Goal: Task Accomplishment & Management: Manage account settings

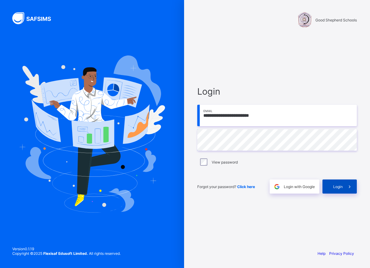
click at [341, 188] on span "Login" at bounding box center [338, 186] width 10 height 5
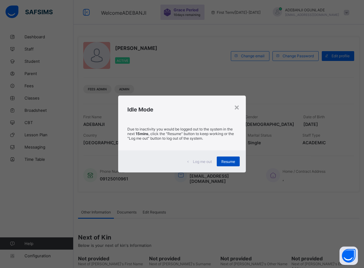
click at [233, 161] on span "Resume" at bounding box center [229, 161] width 14 height 5
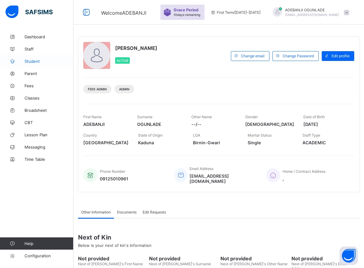
click at [34, 61] on span "Student" at bounding box center [49, 61] width 49 height 5
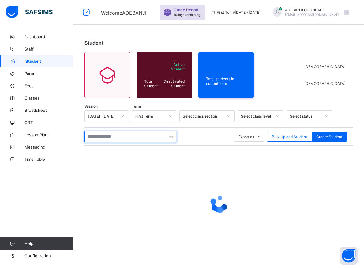
click at [101, 138] on input "text" at bounding box center [131, 137] width 92 height 12
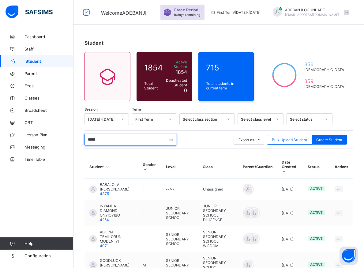
type input "******"
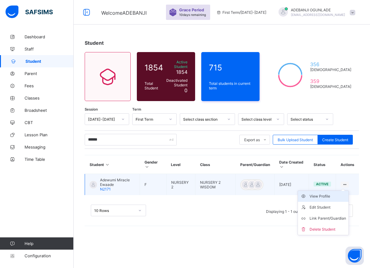
click at [330, 193] on div "View Profile" at bounding box center [327, 196] width 36 height 6
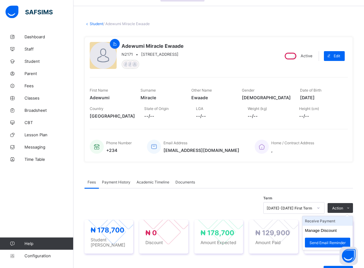
scroll to position [31, 0]
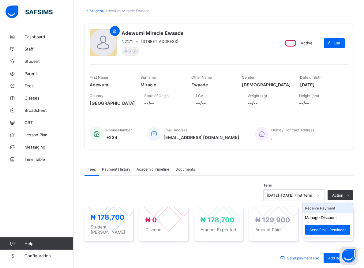
click at [332, 209] on li "Receive Payment" at bounding box center [328, 208] width 50 height 10
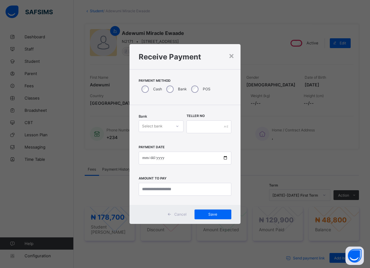
click at [172, 124] on div at bounding box center [177, 126] width 10 height 10
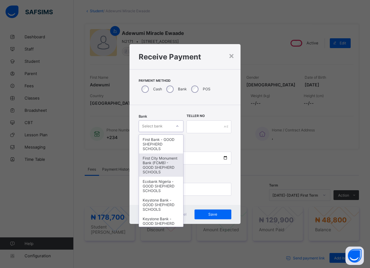
click at [157, 166] on div "First City Monument Bank (FCMB) - GOOD SHEPHERD SCHOOLS" at bounding box center [161, 165] width 44 height 23
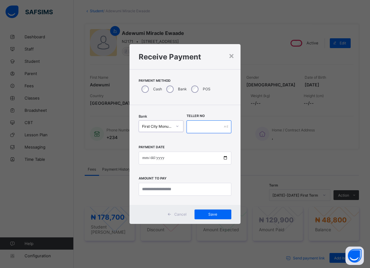
click at [193, 126] on input "text" at bounding box center [208, 126] width 45 height 13
type input "*****"
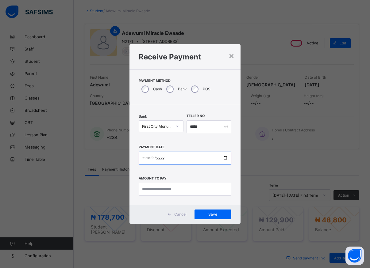
click at [226, 159] on input "date" at bounding box center [185, 158] width 93 height 13
type input "**********"
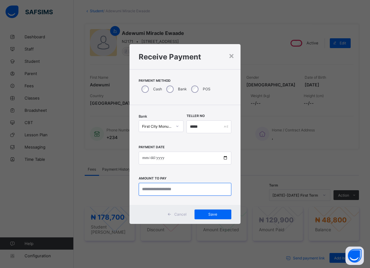
click at [181, 192] on input "currency" at bounding box center [185, 189] width 93 height 13
type input "********"
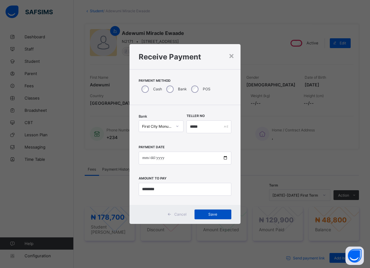
click at [223, 216] on span "Save" at bounding box center [213, 214] width 28 height 5
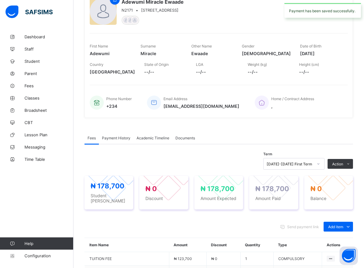
scroll to position [0, 0]
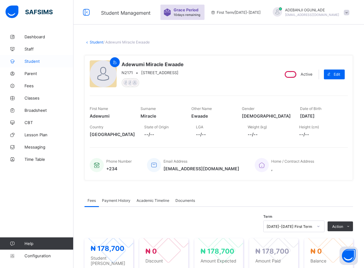
click at [28, 60] on span "Student" at bounding box center [49, 61] width 49 height 5
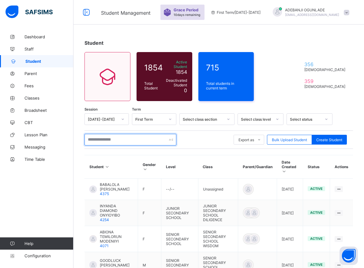
click at [117, 136] on input "text" at bounding box center [131, 140] width 92 height 12
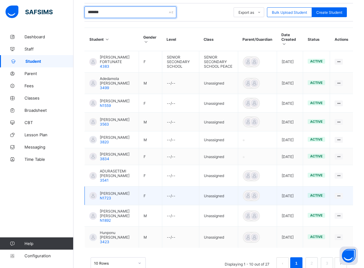
scroll to position [159, 0]
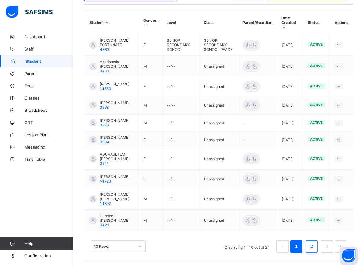
type input "*******"
click at [315, 249] on link "2" at bounding box center [312, 247] width 6 height 8
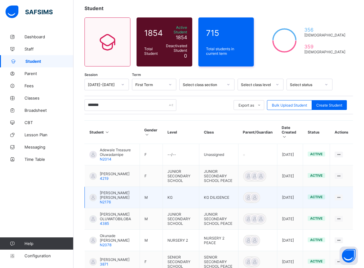
scroll to position [66, 0]
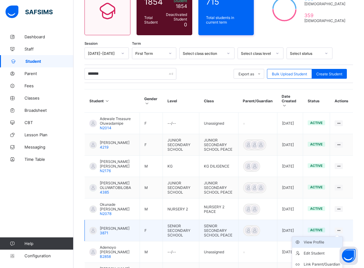
click at [332, 239] on div "View Profile" at bounding box center [322, 242] width 36 height 6
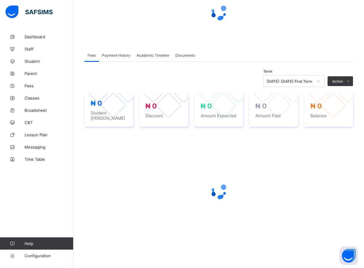
scroll to position [66, 0]
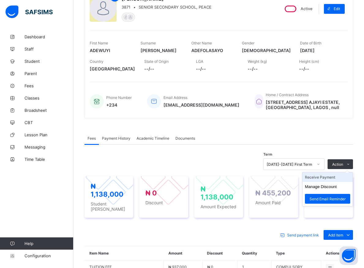
click at [334, 177] on li "Receive Payment" at bounding box center [328, 178] width 50 height 10
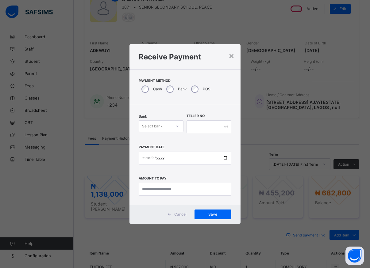
click at [174, 127] on div at bounding box center [177, 126] width 10 height 10
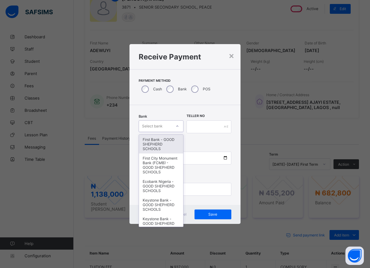
click at [162, 142] on div "First Bank - GOOD SHEPHERD SCHOOLS" at bounding box center [161, 144] width 44 height 19
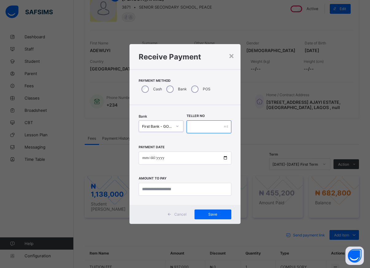
click at [191, 127] on input "text" at bounding box center [208, 126] width 45 height 13
type input "*****"
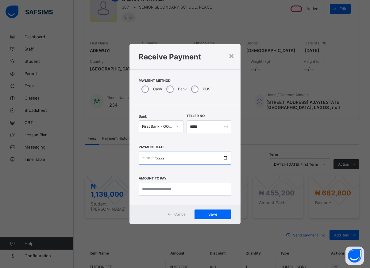
click at [224, 158] on input "date" at bounding box center [185, 158] width 93 height 13
type input "**********"
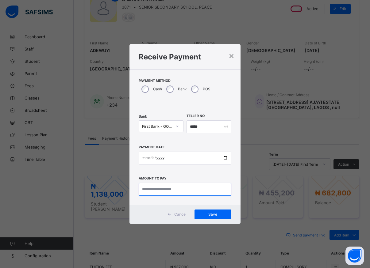
click at [162, 189] on input "currency" at bounding box center [185, 189] width 93 height 13
type input "*********"
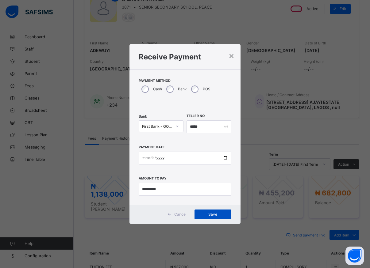
click at [206, 214] on span "Save" at bounding box center [213, 214] width 28 height 5
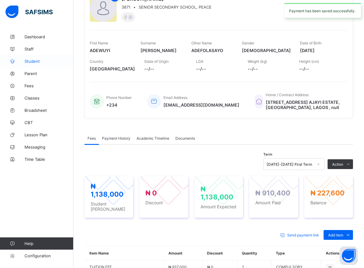
click at [32, 61] on span "Student" at bounding box center [49, 61] width 49 height 5
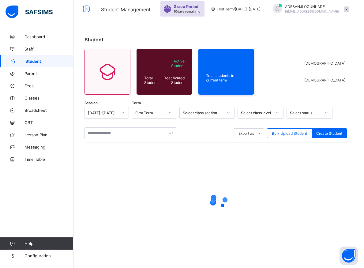
scroll to position [3, 0]
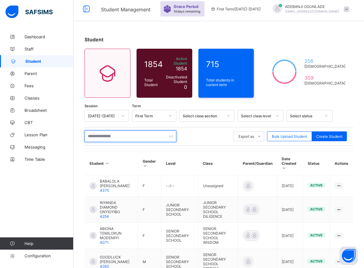
click at [121, 134] on input "text" at bounding box center [131, 137] width 92 height 12
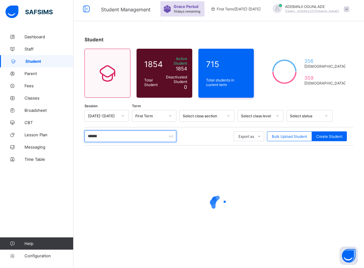
type input "*******"
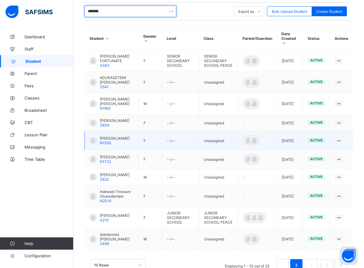
scroll to position [159, 0]
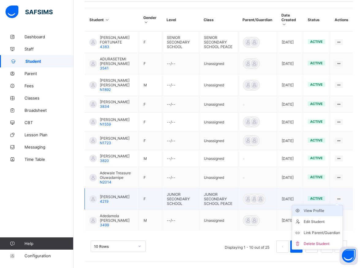
click at [323, 209] on div "View Profile" at bounding box center [322, 211] width 36 height 6
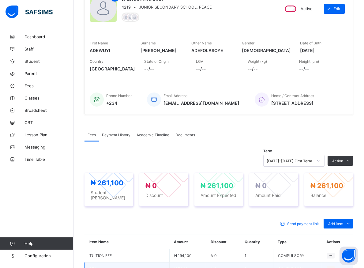
scroll to position [128, 0]
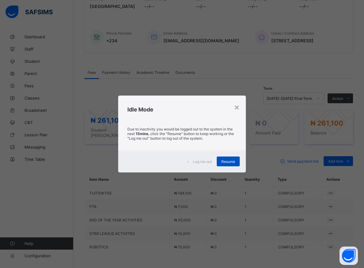
click at [223, 162] on span "Resume" at bounding box center [229, 161] width 14 height 5
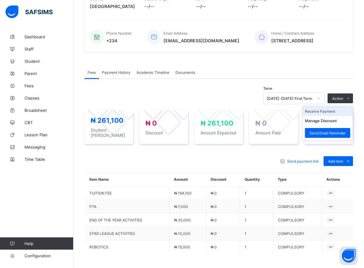
click at [329, 115] on li "Receive Payment" at bounding box center [328, 112] width 50 height 10
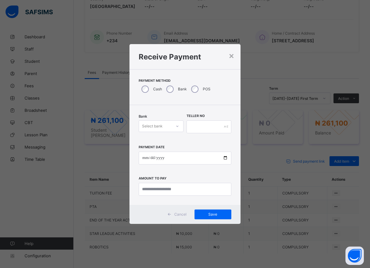
click at [171, 126] on div "Select bank" at bounding box center [155, 126] width 32 height 9
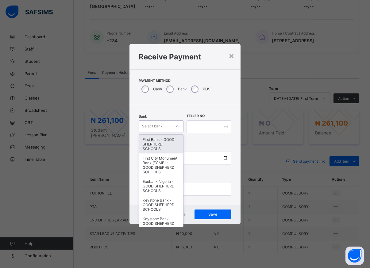
click at [164, 146] on div "First Bank - GOOD SHEPHERD SCHOOLS" at bounding box center [161, 144] width 44 height 19
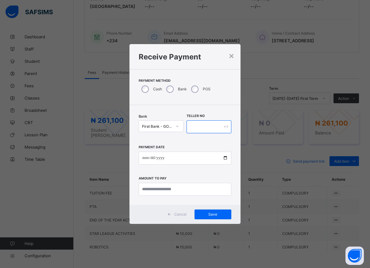
click at [191, 125] on input "text" at bounding box center [208, 126] width 45 height 13
type input "*****"
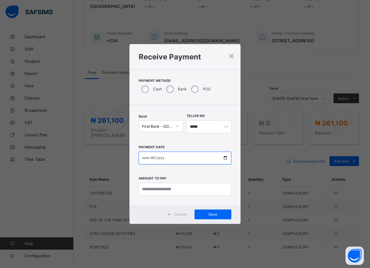
click at [225, 161] on input "date" at bounding box center [185, 158] width 93 height 13
click at [225, 159] on input "date" at bounding box center [185, 158] width 93 height 13
type input "**********"
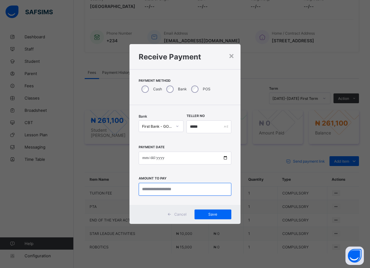
click at [169, 192] on input "currency" at bounding box center [185, 189] width 93 height 13
type input "*********"
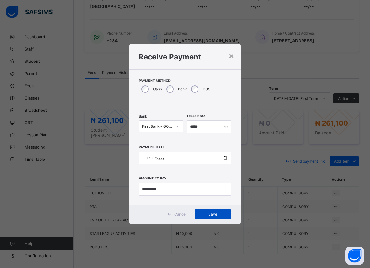
click at [210, 213] on span "Save" at bounding box center [213, 214] width 28 height 5
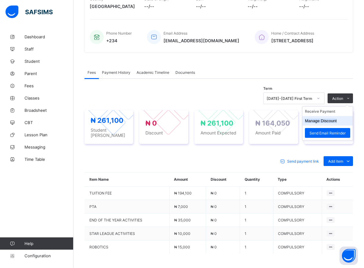
click at [325, 123] on button "Manage Discount" at bounding box center [321, 121] width 32 height 5
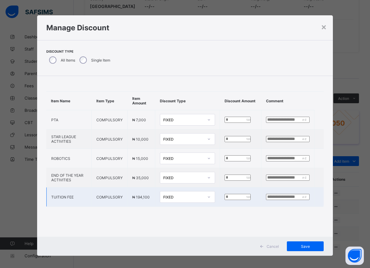
click at [224, 196] on input "*" at bounding box center [237, 197] width 26 height 6
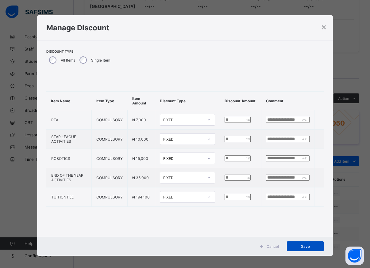
type input "*****"
click at [303, 243] on div "Save" at bounding box center [305, 246] width 37 height 10
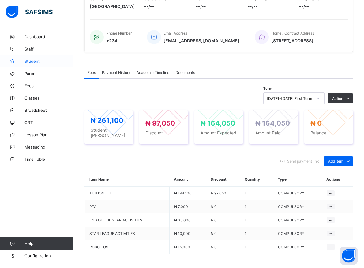
click at [32, 58] on link "Student" at bounding box center [37, 61] width 74 height 12
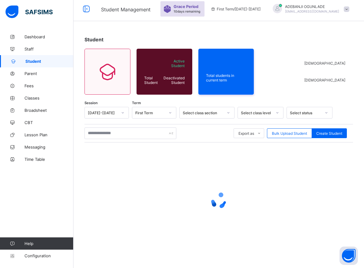
scroll to position [3, 0]
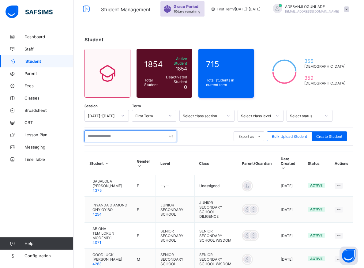
click at [114, 131] on input "text" at bounding box center [131, 137] width 92 height 12
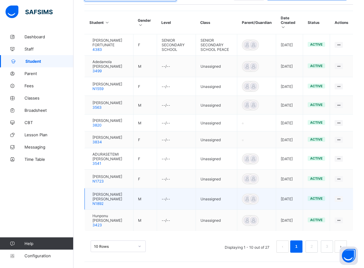
scroll to position [159, 0]
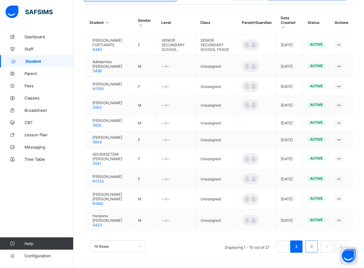
type input "*******"
click at [315, 245] on link "2" at bounding box center [312, 247] width 6 height 8
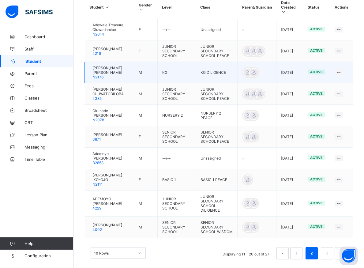
scroll to position [163, 0]
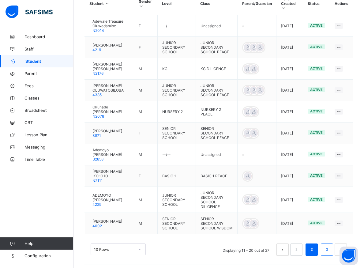
click at [330, 248] on link "3" at bounding box center [327, 250] width 6 height 8
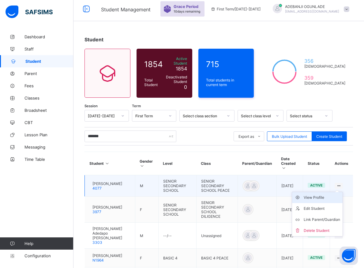
click at [325, 195] on div "View Profile" at bounding box center [322, 198] width 36 height 6
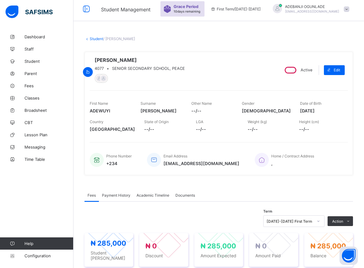
scroll to position [66, 0]
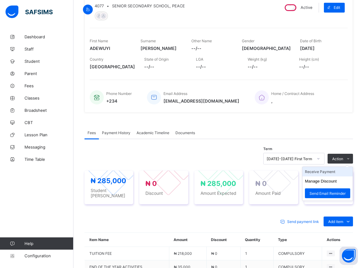
click at [325, 176] on li "Receive Payment" at bounding box center [328, 172] width 50 height 10
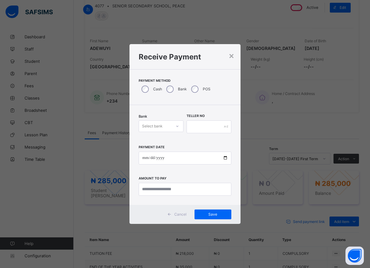
click at [179, 128] on div at bounding box center [177, 126] width 10 height 10
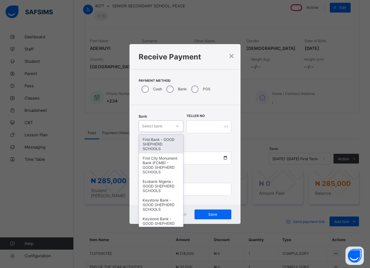
click at [164, 147] on div "First Bank - GOOD SHEPHERD SCHOOLS" at bounding box center [161, 144] width 44 height 19
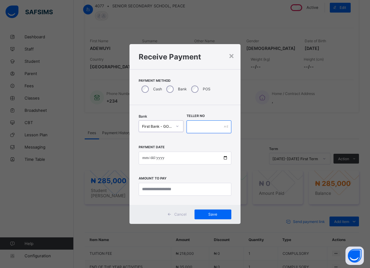
click at [192, 128] on input "text" at bounding box center [208, 126] width 45 height 13
type input "******"
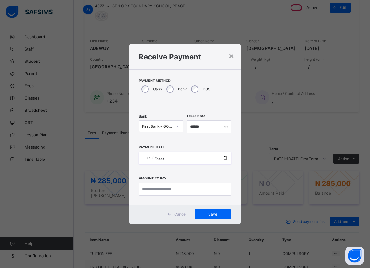
click at [224, 159] on input "date" at bounding box center [185, 158] width 93 height 13
type input "**********"
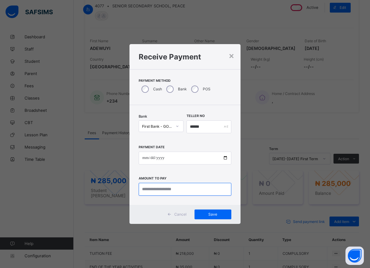
click at [167, 188] on input "currency" at bounding box center [185, 189] width 93 height 13
type input "*********"
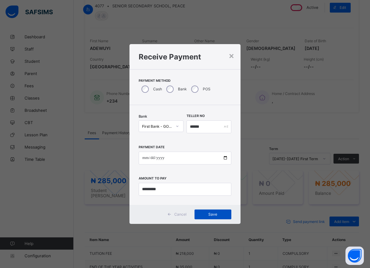
click at [209, 215] on span "Save" at bounding box center [213, 214] width 28 height 5
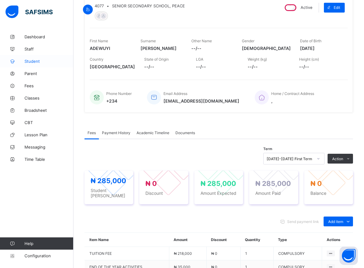
click at [29, 63] on span "Student" at bounding box center [49, 61] width 49 height 5
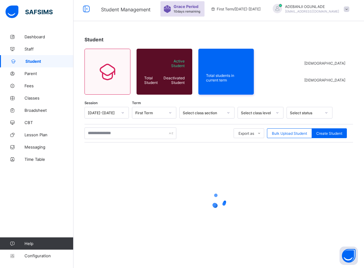
scroll to position [3, 0]
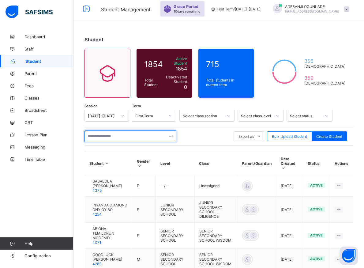
click at [104, 134] on input "text" at bounding box center [131, 137] width 92 height 12
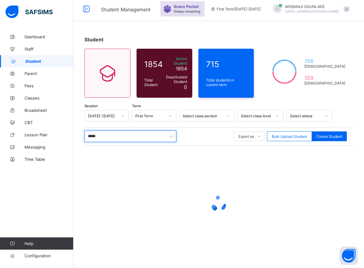
type input "******"
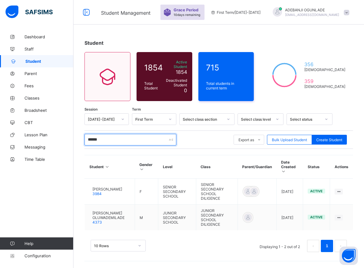
scroll to position [0, 0]
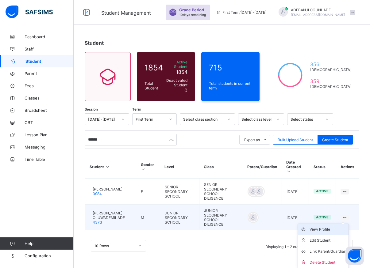
click at [325, 226] on div "View Profile" at bounding box center [327, 229] width 36 height 6
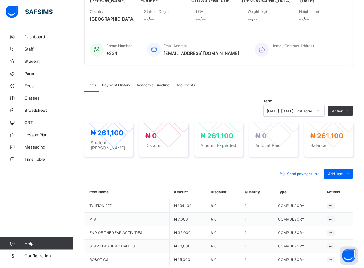
scroll to position [113, 0]
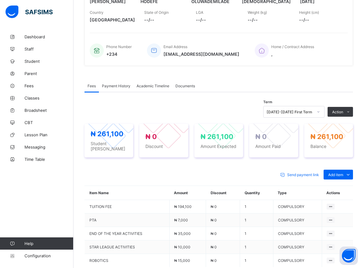
click at [324, 116] on div at bounding box center [319, 112] width 10 height 10
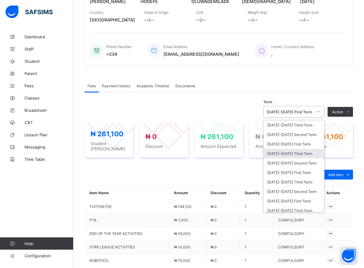
click at [294, 156] on div "2024-2025 Third Term" at bounding box center [294, 154] width 61 height 10
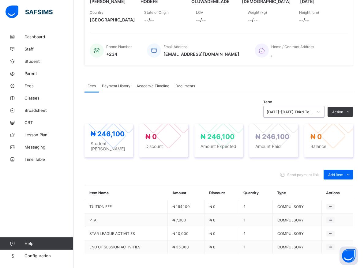
click at [321, 114] on icon at bounding box center [319, 112] width 4 height 6
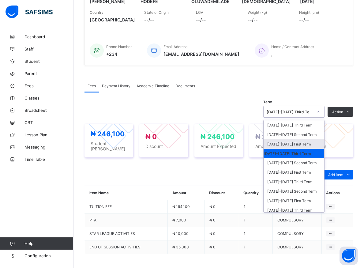
click at [290, 146] on div "[DATE]-[DATE] First Term" at bounding box center [294, 144] width 61 height 10
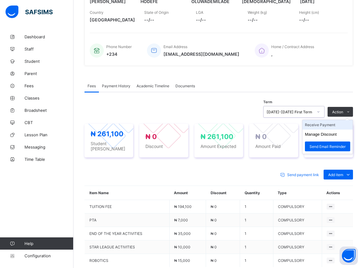
click at [323, 126] on li "Receive Payment" at bounding box center [328, 125] width 50 height 10
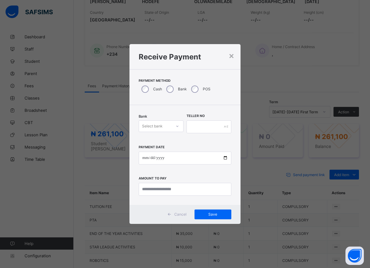
click at [179, 128] on div at bounding box center [177, 126] width 10 height 10
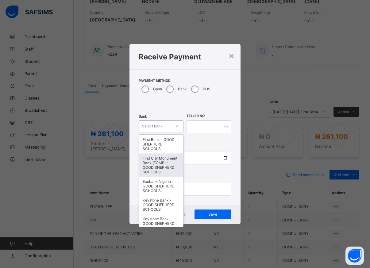
click at [159, 163] on div "First City Monument Bank (FCMB) - GOOD SHEPHERD SCHOOLS" at bounding box center [161, 165] width 44 height 23
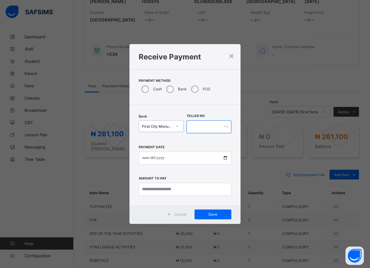
click at [193, 125] on input "text" at bounding box center [208, 126] width 45 height 13
type input "*****"
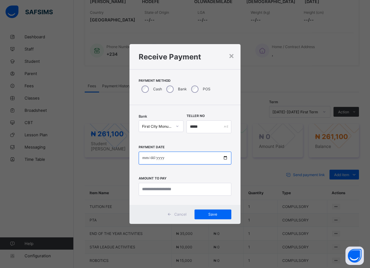
click at [224, 161] on input "date" at bounding box center [185, 158] width 93 height 13
click at [224, 156] on input "date" at bounding box center [185, 158] width 93 height 13
type input "**********"
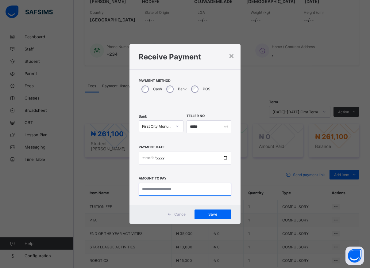
click at [169, 190] on input "currency" at bounding box center [185, 189] width 93 height 13
type input "*********"
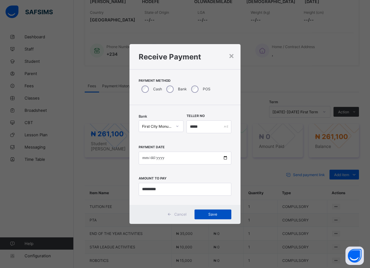
click at [211, 214] on span "Save" at bounding box center [213, 214] width 28 height 5
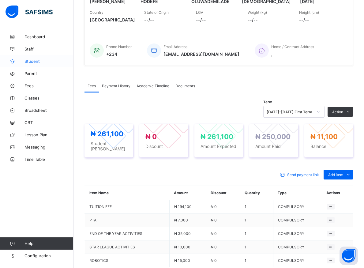
click at [37, 61] on span "Student" at bounding box center [49, 61] width 49 height 5
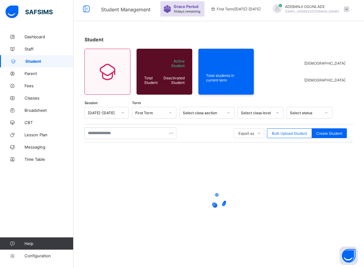
scroll to position [3, 0]
click at [114, 132] on input "text" at bounding box center [131, 133] width 92 height 12
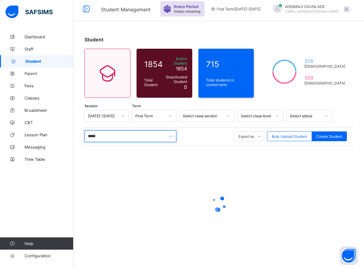
type input "******"
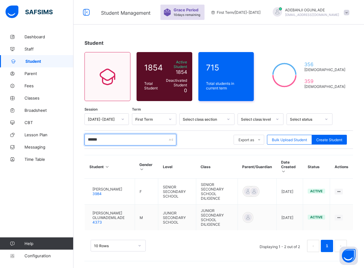
scroll to position [0, 0]
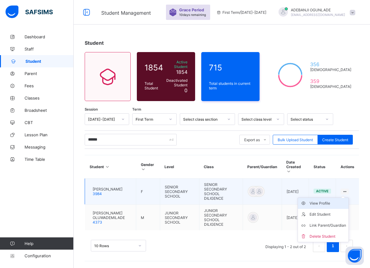
click at [331, 200] on div "View Profile" at bounding box center [327, 203] width 36 height 6
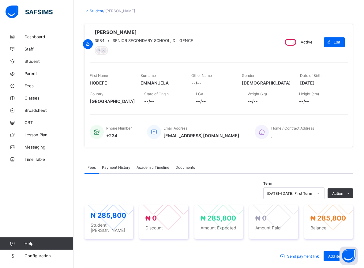
scroll to position [63, 0]
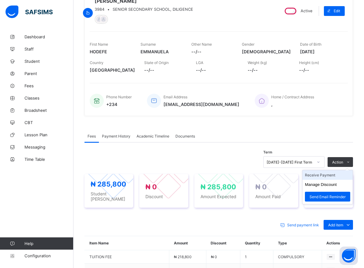
click at [331, 176] on li "Receive Payment" at bounding box center [328, 175] width 50 height 10
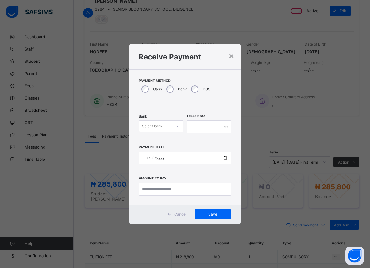
click at [176, 128] on icon at bounding box center [177, 126] width 4 height 6
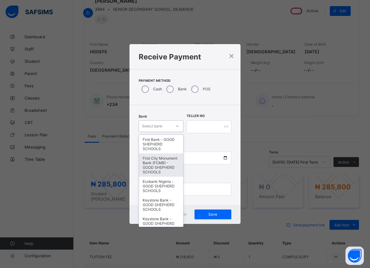
click at [156, 171] on div "First City Monument Bank (FCMB) - GOOD SHEPHERD SCHOOLS" at bounding box center [161, 165] width 44 height 23
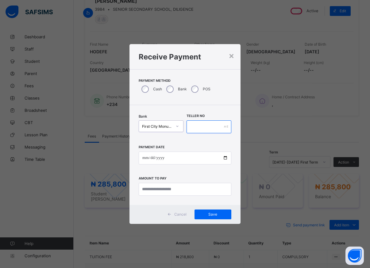
click at [194, 127] on input "text" at bounding box center [208, 126] width 45 height 13
type input "*****"
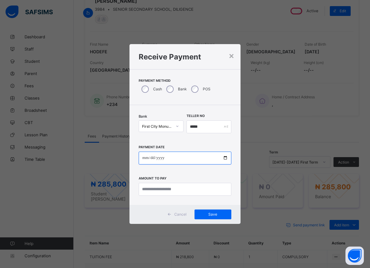
click at [226, 158] on input "date" at bounding box center [185, 158] width 93 height 13
type input "**********"
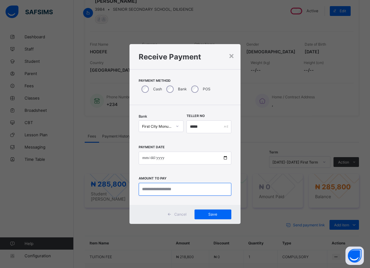
click at [167, 191] on input "currency" at bounding box center [185, 189] width 93 height 13
type input "*********"
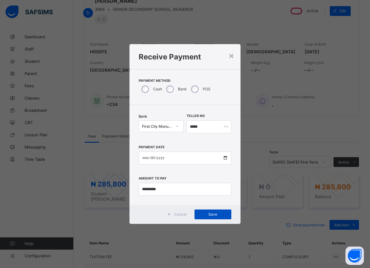
click at [213, 215] on span "Save" at bounding box center [213, 214] width 28 height 5
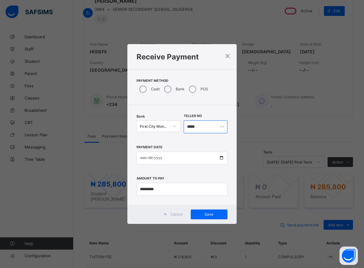
click at [204, 127] on input "*****" at bounding box center [206, 126] width 44 height 13
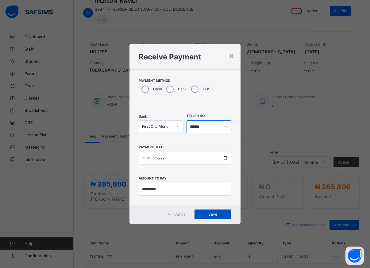
type input "******"
click at [207, 213] on span "Save" at bounding box center [213, 214] width 28 height 5
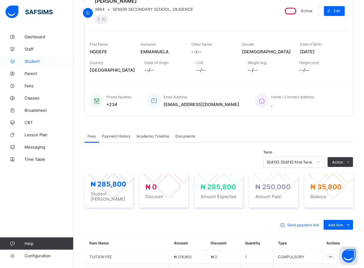
click at [30, 60] on span "Student" at bounding box center [49, 61] width 49 height 5
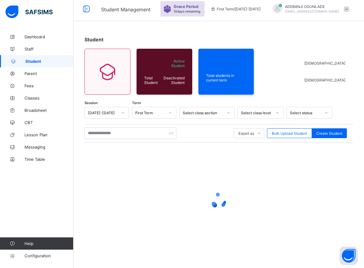
scroll to position [3, 0]
click at [105, 133] on input "text" at bounding box center [131, 133] width 92 height 12
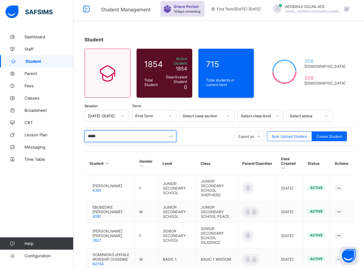
type input "******"
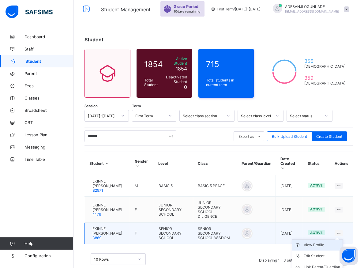
click at [317, 244] on div "View Profile" at bounding box center [322, 245] width 36 height 6
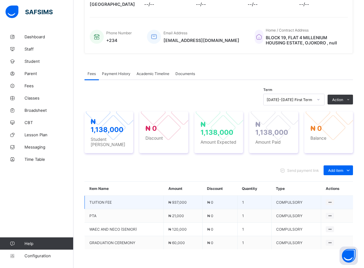
scroll to position [66, 0]
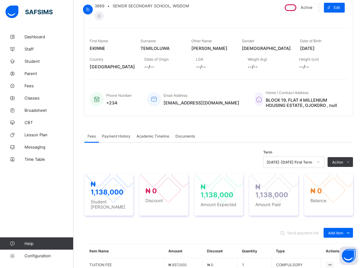
click at [111, 139] on span "Payment History" at bounding box center [116, 136] width 29 height 5
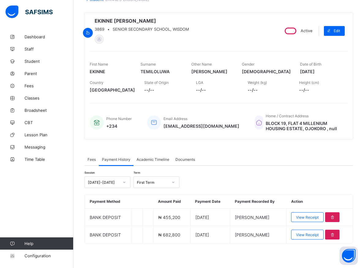
scroll to position [44, 0]
click at [34, 62] on span "Student" at bounding box center [49, 61] width 49 height 5
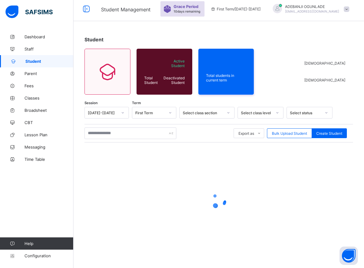
scroll to position [3, 0]
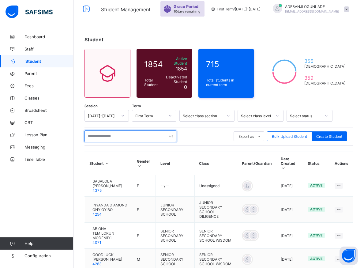
click at [99, 133] on input "text" at bounding box center [131, 137] width 92 height 12
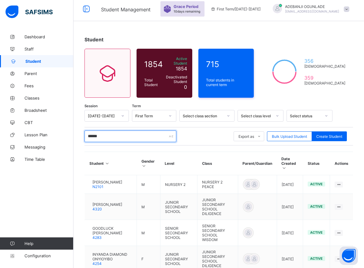
type input "*******"
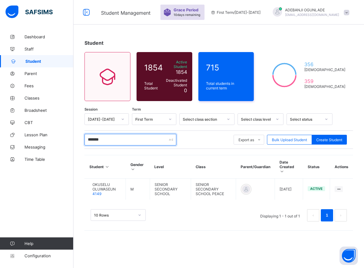
scroll to position [0, 0]
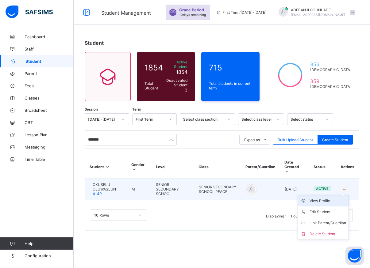
click at [328, 198] on div "View Profile" at bounding box center [327, 201] width 36 height 6
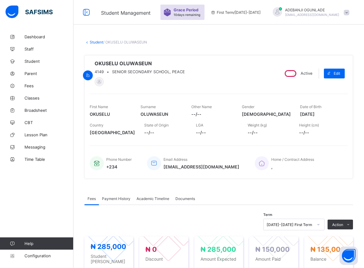
scroll to position [63, 0]
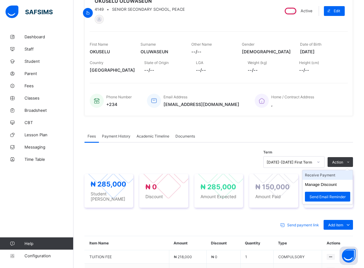
click at [331, 177] on li "Receive Payment" at bounding box center [328, 175] width 50 height 10
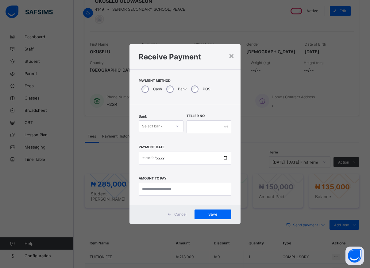
click at [180, 128] on div at bounding box center [177, 126] width 10 height 10
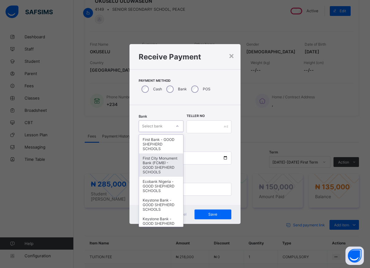
click at [160, 165] on div "First City Monument Bank (FCMB) - GOOD SHEPHERD SCHOOLS" at bounding box center [161, 165] width 44 height 23
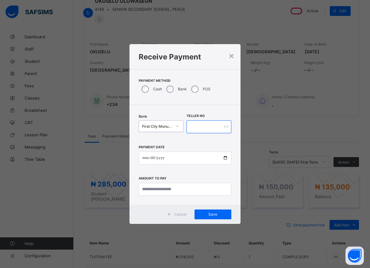
click at [192, 128] on input "text" at bounding box center [208, 126] width 45 height 13
type input "*****"
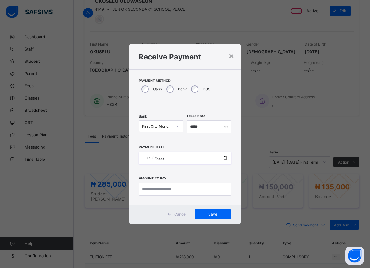
click at [224, 158] on input "date" at bounding box center [185, 158] width 93 height 13
type input "**********"
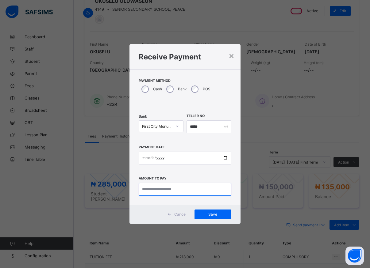
click at [168, 192] on input "currency" at bounding box center [185, 189] width 93 height 13
type input "*********"
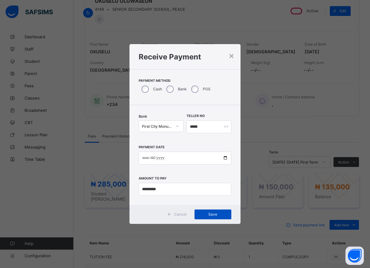
click at [210, 215] on span "Save" at bounding box center [213, 214] width 28 height 5
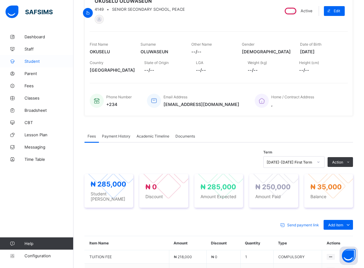
click at [34, 62] on span "Student" at bounding box center [49, 61] width 49 height 5
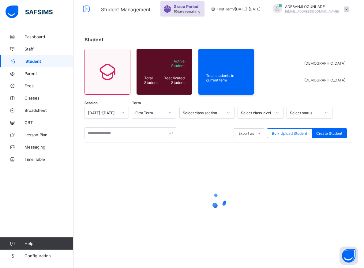
scroll to position [3, 0]
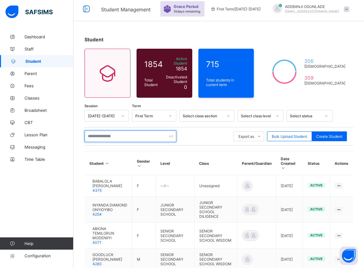
click at [95, 132] on input "text" at bounding box center [131, 137] width 92 height 12
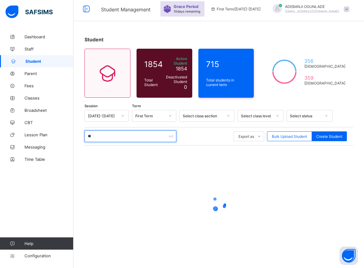
type input "***"
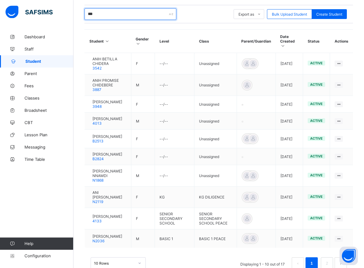
scroll to position [128, 0]
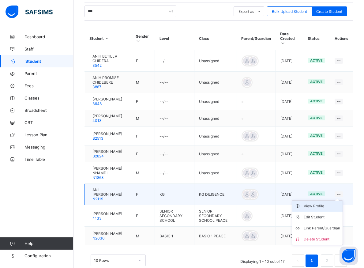
click at [329, 207] on div "View Profile" at bounding box center [322, 206] width 36 height 6
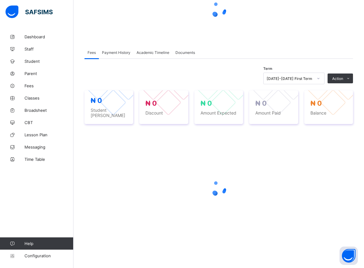
scroll to position [66, 0]
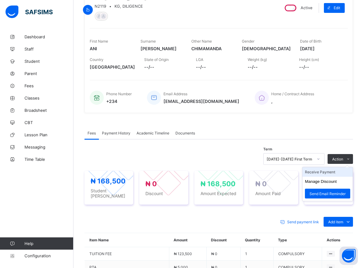
click at [322, 173] on li "Receive Payment" at bounding box center [328, 172] width 50 height 10
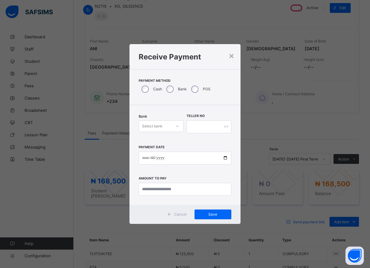
click at [175, 127] on div at bounding box center [177, 126] width 10 height 10
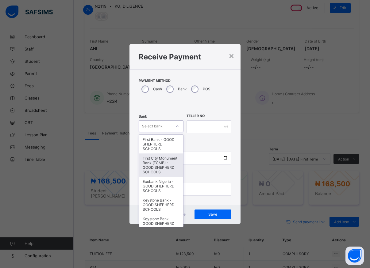
click at [162, 165] on div "First City Monument Bank (FCMB) - GOOD SHEPHERD SCHOOLS" at bounding box center [161, 165] width 44 height 23
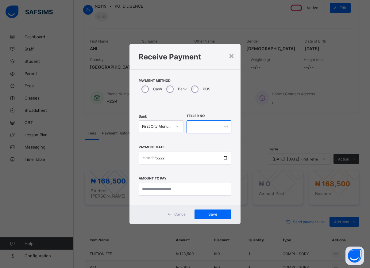
click at [196, 126] on input "text" at bounding box center [208, 126] width 45 height 13
type input "*****"
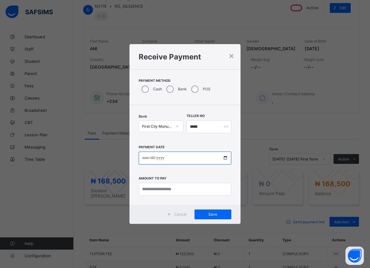
click at [227, 159] on input "date" at bounding box center [185, 158] width 93 height 13
type input "**********"
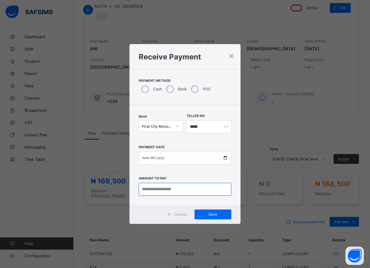
click at [159, 192] on input "currency" at bounding box center [185, 189] width 93 height 13
type input "*********"
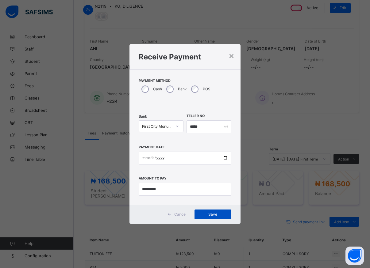
click at [210, 216] on span "Save" at bounding box center [213, 214] width 28 height 5
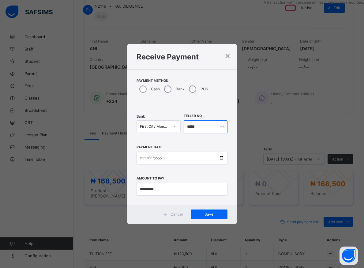
click at [200, 127] on input "*****" at bounding box center [206, 126] width 44 height 13
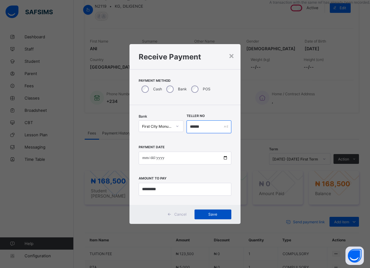
type input "******"
click at [216, 215] on span "Save" at bounding box center [213, 214] width 28 height 5
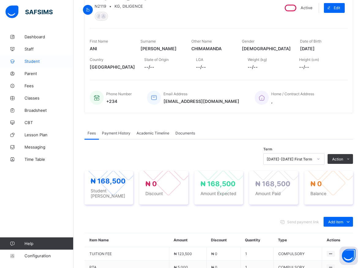
click at [36, 62] on span "Student" at bounding box center [49, 61] width 49 height 5
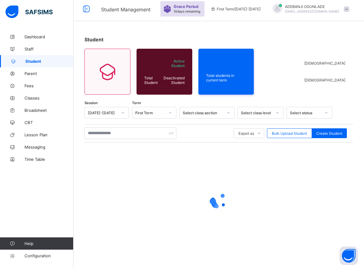
scroll to position [3, 0]
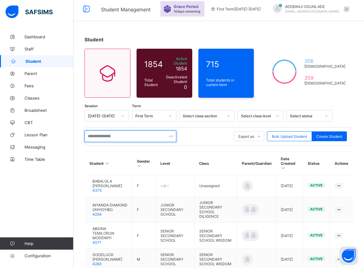
click at [108, 135] on input "text" at bounding box center [131, 137] width 92 height 12
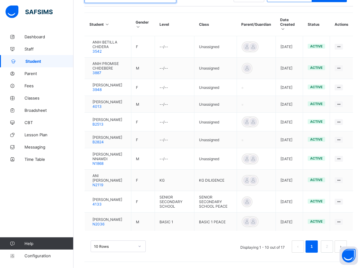
scroll to position [144, 0]
type input "***"
click at [329, 249] on li "2" at bounding box center [327, 247] width 12 height 12
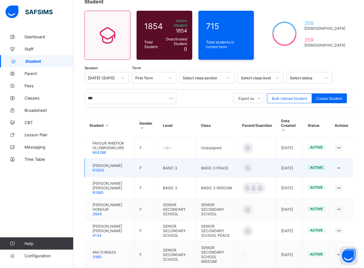
scroll to position [29, 0]
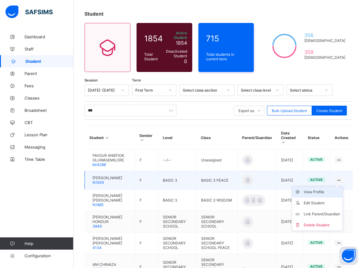
click at [314, 189] on div "View Profile" at bounding box center [322, 192] width 36 height 6
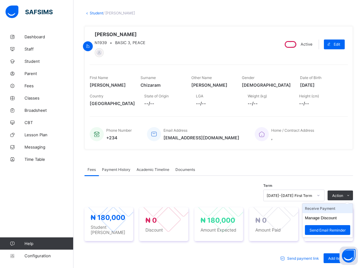
click at [332, 212] on li "Receive Payment" at bounding box center [328, 209] width 50 height 10
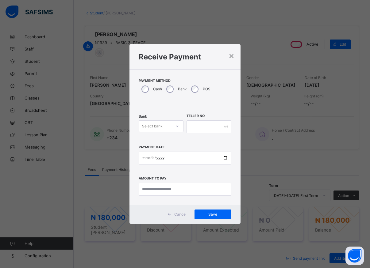
click at [174, 126] on div at bounding box center [177, 126] width 10 height 10
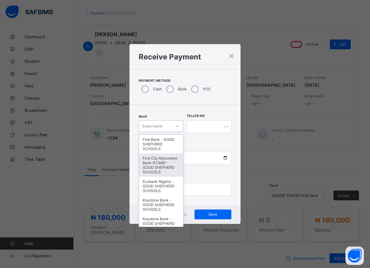
click at [161, 170] on div "First City Monument Bank (FCMB) - GOOD SHEPHERD SCHOOLS" at bounding box center [161, 165] width 44 height 23
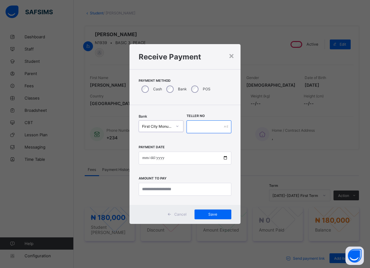
click at [193, 127] on input "text" at bounding box center [208, 126] width 45 height 13
type input "*******"
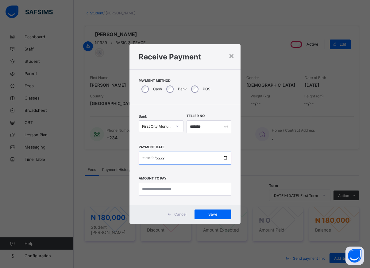
click at [223, 159] on input "date" at bounding box center [185, 158] width 93 height 13
type input "**********"
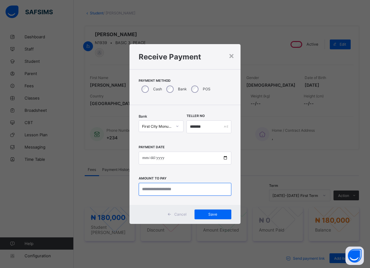
click at [152, 191] on input "currency" at bounding box center [185, 189] width 93 height 13
type input "*********"
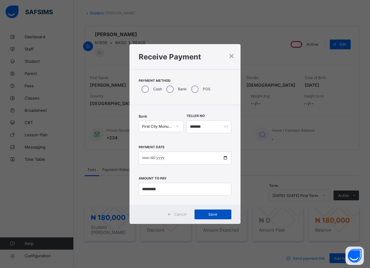
click at [209, 212] on div "Save" at bounding box center [212, 215] width 37 height 10
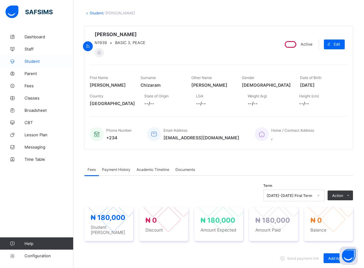
click at [34, 61] on span "Student" at bounding box center [49, 61] width 49 height 5
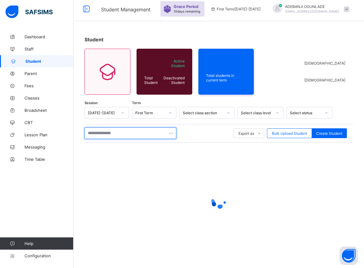
click at [115, 136] on input "text" at bounding box center [131, 133] width 92 height 12
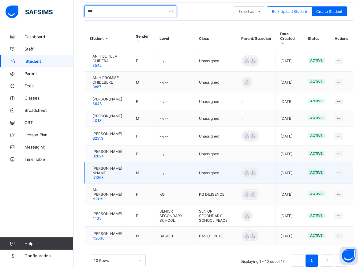
scroll to position [144, 0]
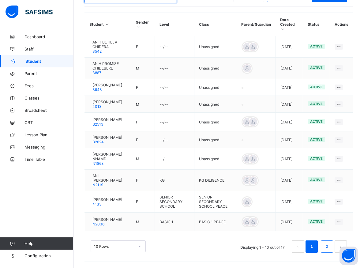
type input "***"
click at [329, 250] on li "2" at bounding box center [327, 247] width 12 height 12
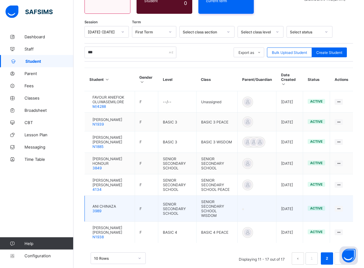
scroll to position [92, 0]
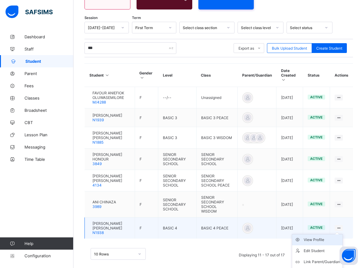
click at [328, 237] on div "View Profile" at bounding box center [322, 240] width 36 height 6
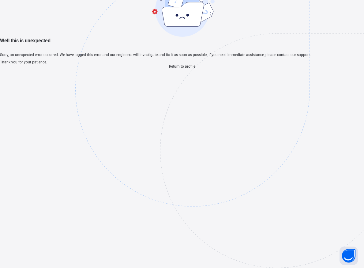
scroll to position [18, 0]
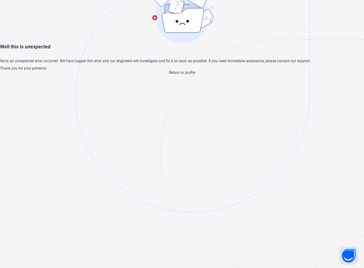
click at [178, 75] on span "Return to profile" at bounding box center [182, 72] width 26 height 4
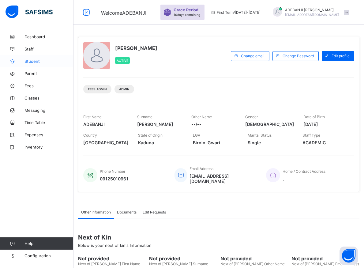
click at [32, 62] on span "Student" at bounding box center [49, 61] width 49 height 5
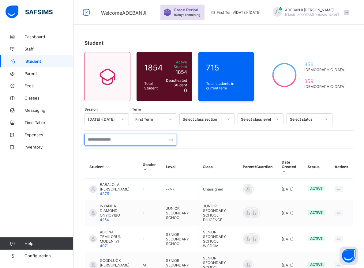
click at [102, 136] on input "text" at bounding box center [131, 140] width 92 height 12
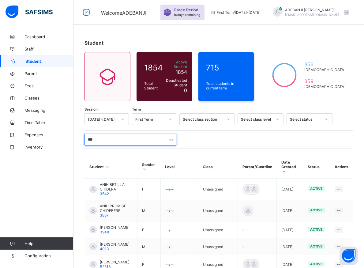
type input "***"
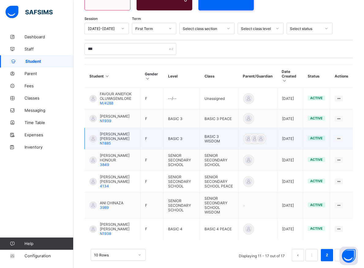
scroll to position [92, 0]
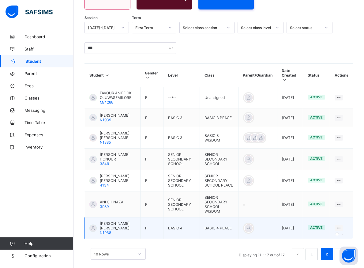
click at [342, 226] on icon at bounding box center [338, 228] width 5 height 5
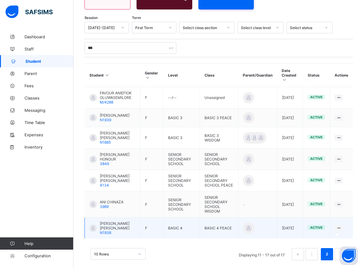
click at [342, 226] on icon at bounding box center [338, 228] width 5 height 5
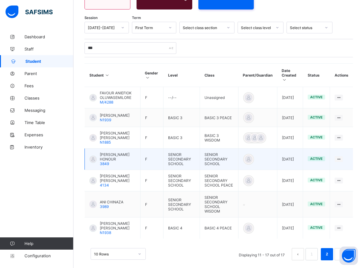
click at [352, 149] on td at bounding box center [341, 159] width 23 height 21
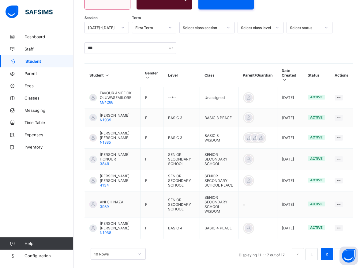
drag, startPoint x: 282, startPoint y: 268, endPoint x: 255, endPoint y: 268, distance: 27.6
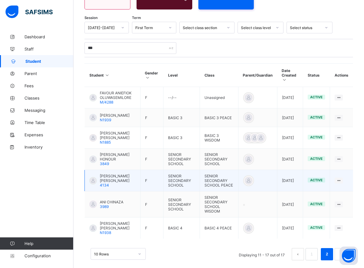
click at [277, 170] on td at bounding box center [257, 180] width 39 height 21
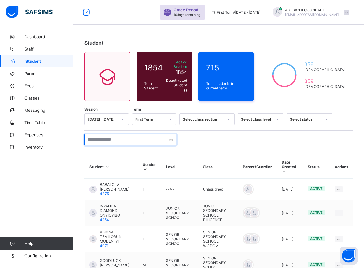
click at [111, 136] on input "text" at bounding box center [131, 140] width 92 height 12
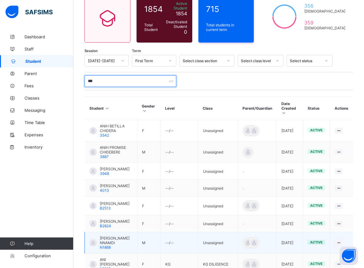
scroll to position [144, 0]
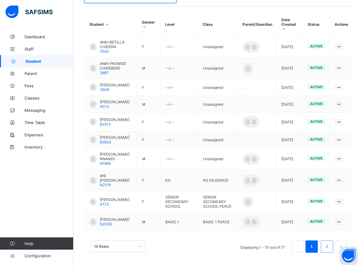
type input "***"
click at [330, 244] on link "2" at bounding box center [327, 247] width 6 height 8
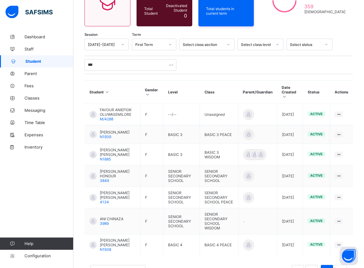
scroll to position [92, 0]
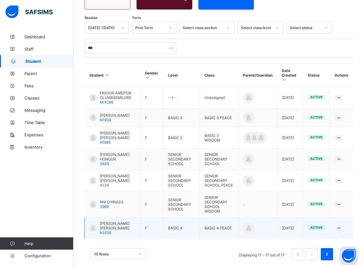
click at [342, 226] on icon at bounding box center [338, 228] width 5 height 5
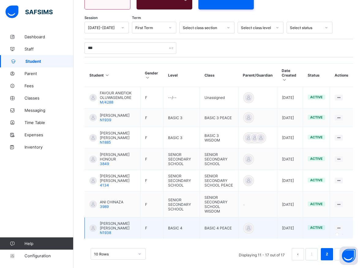
click at [342, 226] on icon at bounding box center [338, 228] width 5 height 5
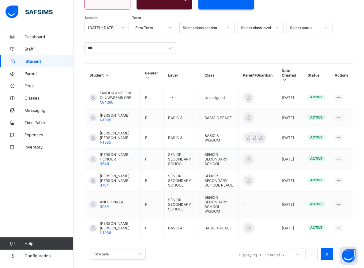
click at [347, 268] on div "Student 1854 Total Student Active Student 1854 Deactivated Student 0 715 Total …" at bounding box center [219, 107] width 291 height 337
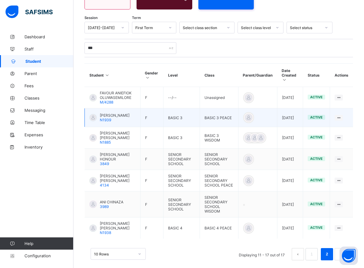
click at [199, 116] on td "BASIC 3" at bounding box center [182, 117] width 36 height 19
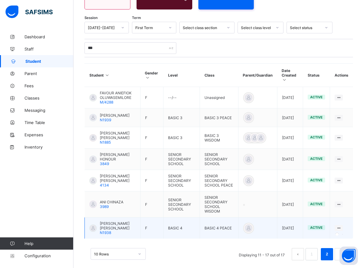
click at [343, 225] on div at bounding box center [339, 228] width 8 height 6
click at [342, 226] on icon at bounding box center [338, 228] width 5 height 5
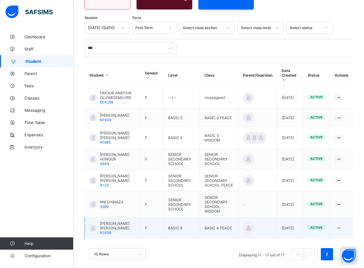
click at [330, 224] on td "active" at bounding box center [316, 228] width 27 height 21
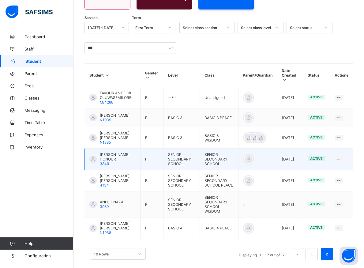
click at [276, 161] on td at bounding box center [257, 159] width 39 height 21
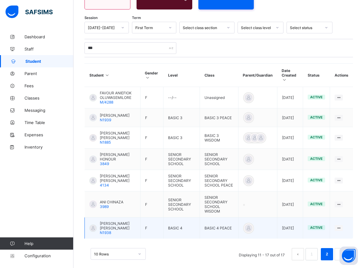
click at [348, 225] on td at bounding box center [341, 228] width 23 height 21
click at [343, 225] on div at bounding box center [339, 228] width 8 height 6
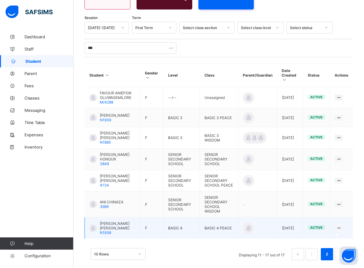
click at [343, 225] on div at bounding box center [339, 228] width 8 height 6
click at [342, 226] on icon at bounding box center [338, 228] width 5 height 5
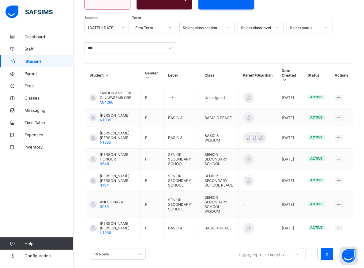
click at [217, 252] on div "10 Rows Displaying 11 - 17 out of 17 1 2" at bounding box center [219, 254] width 257 height 12
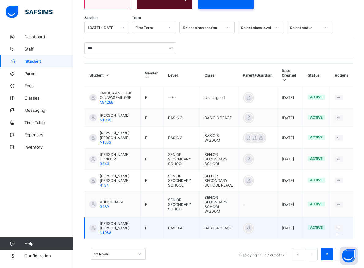
click at [342, 226] on icon at bounding box center [338, 228] width 5 height 5
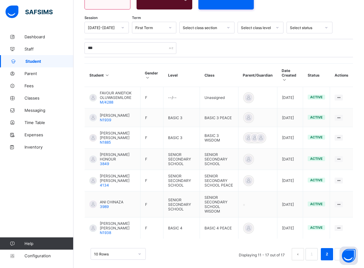
click at [325, 236] on div "10 Rows Displaying 11 - 17 out of 17 1 2" at bounding box center [219, 251] width 269 height 31
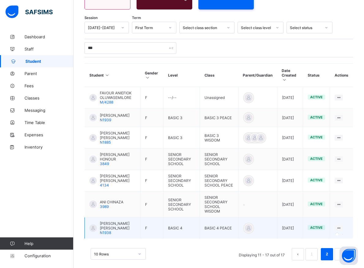
click at [343, 225] on div at bounding box center [339, 228] width 8 height 6
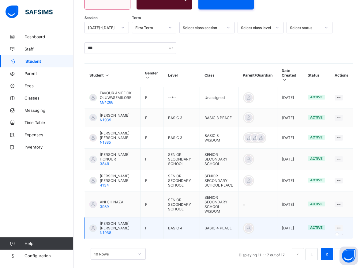
click at [342, 226] on icon at bounding box center [338, 228] width 5 height 5
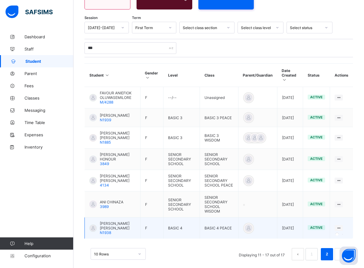
click at [342, 226] on icon at bounding box center [338, 228] width 5 height 5
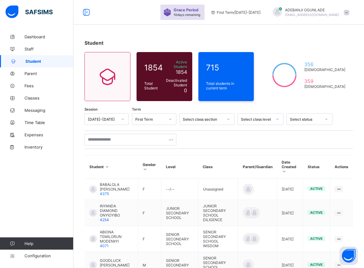
click at [109, 136] on input "text" at bounding box center [131, 140] width 92 height 12
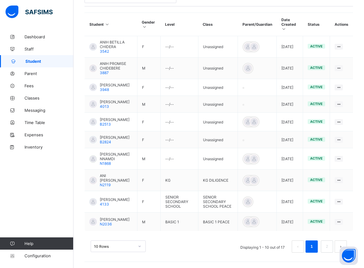
scroll to position [144, 0]
type input "***"
click at [329, 248] on li "2" at bounding box center [327, 247] width 12 height 12
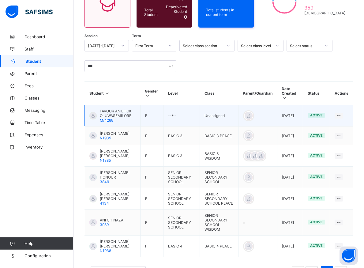
scroll to position [92, 0]
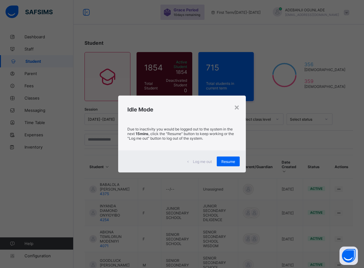
click at [227, 163] on span "Resume" at bounding box center [229, 161] width 14 height 5
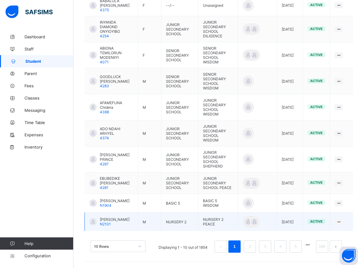
scroll to position [39, 0]
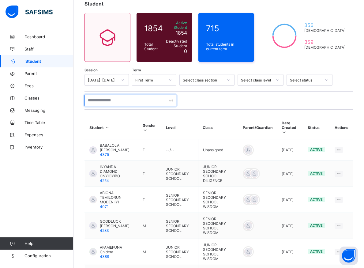
click at [111, 97] on input "text" at bounding box center [131, 101] width 92 height 12
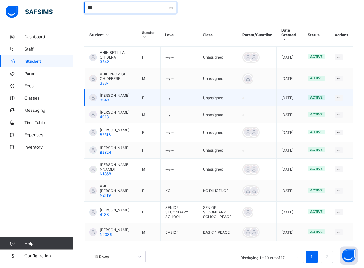
scroll to position [144, 0]
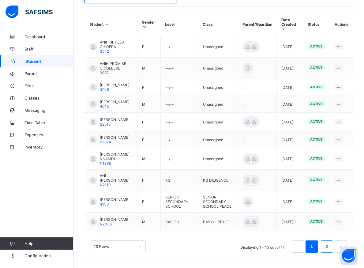
type input "***"
click at [330, 249] on link "2" at bounding box center [327, 247] width 6 height 8
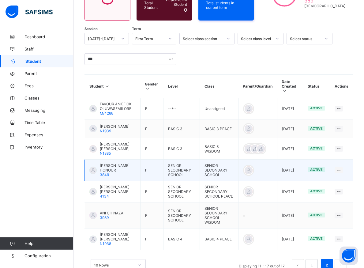
scroll to position [92, 0]
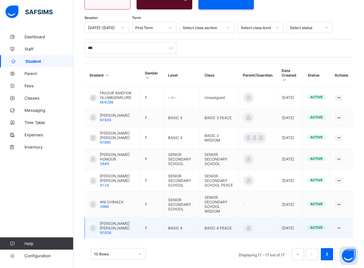
click at [330, 222] on td "active" at bounding box center [316, 228] width 27 height 21
click at [342, 226] on icon at bounding box center [338, 228] width 5 height 5
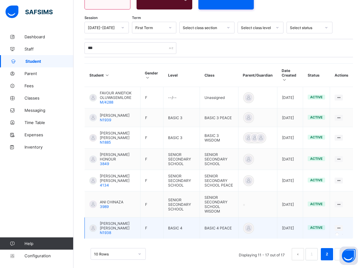
click at [342, 226] on icon at bounding box center [338, 228] width 5 height 5
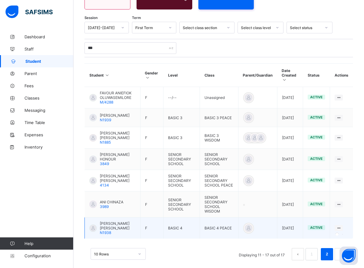
click at [342, 226] on icon at bounding box center [338, 228] width 5 height 5
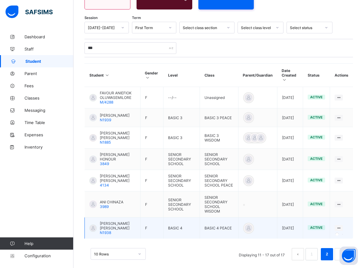
click at [342, 226] on icon at bounding box center [338, 228] width 5 height 5
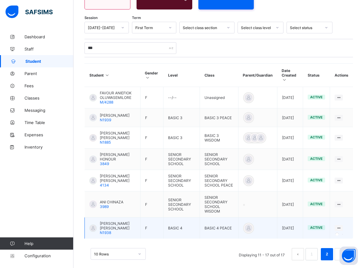
click at [342, 226] on icon at bounding box center [338, 228] width 5 height 5
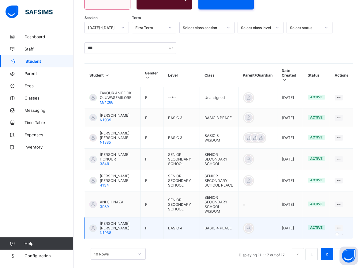
click at [342, 226] on icon at bounding box center [338, 228] width 5 height 5
click at [165, 220] on td "BASIC 4" at bounding box center [182, 228] width 36 height 21
click at [342, 226] on icon at bounding box center [338, 228] width 5 height 5
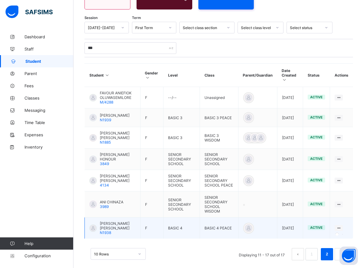
click at [342, 226] on icon at bounding box center [338, 228] width 5 height 5
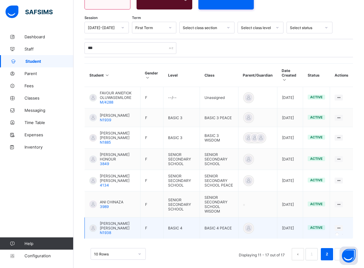
click at [342, 226] on icon at bounding box center [338, 228] width 5 height 5
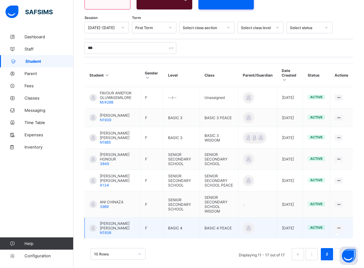
click at [342, 226] on icon at bounding box center [338, 228] width 5 height 5
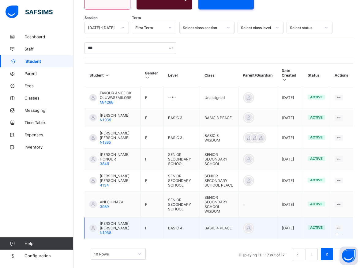
click at [342, 226] on icon at bounding box center [338, 228] width 5 height 5
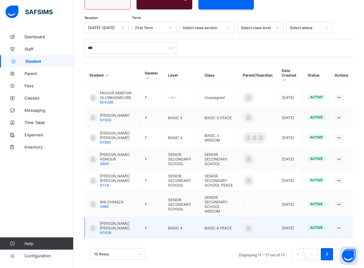
click at [342, 226] on icon at bounding box center [338, 228] width 5 height 5
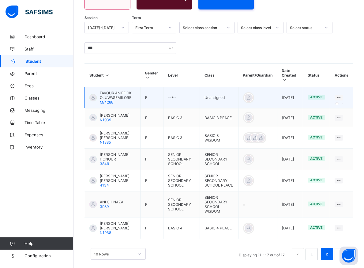
click at [342, 95] on icon at bounding box center [338, 97] width 5 height 5
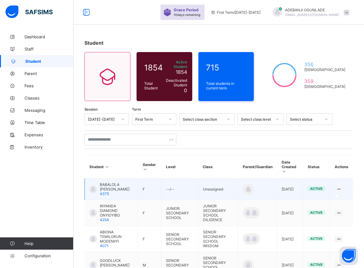
click at [342, 187] on icon at bounding box center [338, 189] width 5 height 5
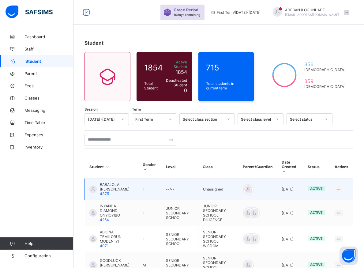
click at [321, 187] on span "active" at bounding box center [316, 189] width 13 height 4
click at [340, 186] on div at bounding box center [339, 189] width 8 height 6
click at [342, 187] on icon at bounding box center [338, 189] width 5 height 5
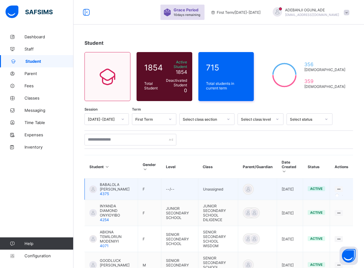
click at [342, 187] on icon at bounding box center [338, 189] width 5 height 5
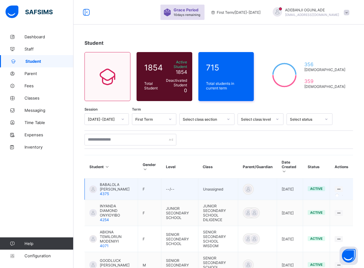
click at [342, 187] on icon at bounding box center [338, 189] width 5 height 5
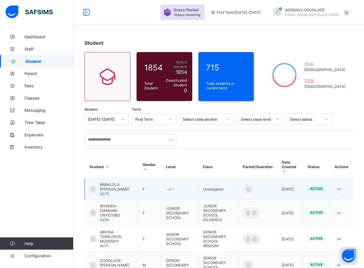
click at [342, 187] on icon at bounding box center [338, 189] width 5 height 5
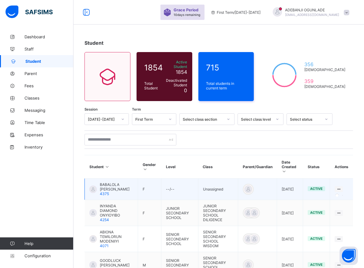
click at [342, 187] on icon at bounding box center [338, 189] width 5 height 5
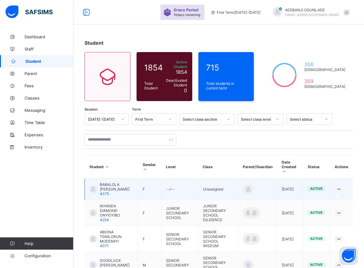
click at [342, 187] on icon at bounding box center [338, 189] width 5 height 5
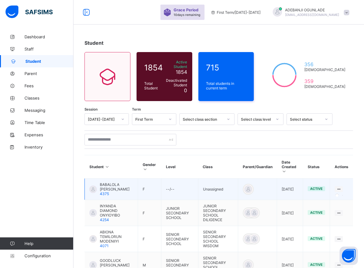
click at [342, 187] on icon at bounding box center [338, 189] width 5 height 5
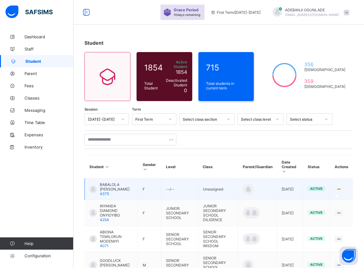
click at [342, 187] on icon at bounding box center [338, 189] width 5 height 5
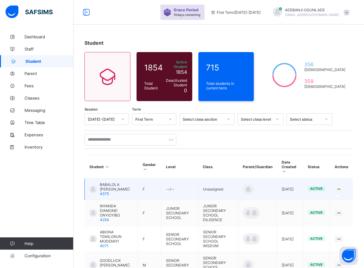
click at [342, 187] on icon at bounding box center [338, 189] width 5 height 5
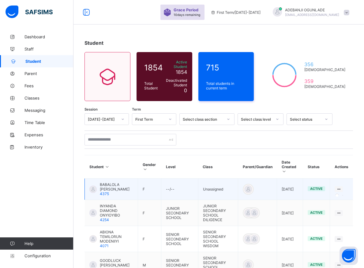
click at [342, 187] on icon at bounding box center [338, 189] width 5 height 5
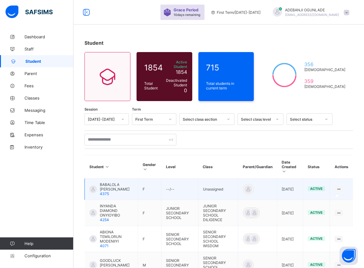
click at [342, 187] on icon at bounding box center [338, 189] width 5 height 5
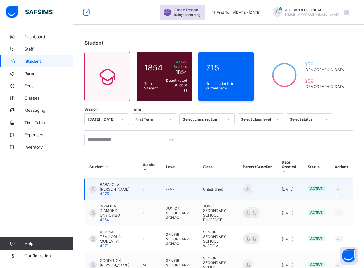
click at [342, 187] on icon at bounding box center [338, 189] width 5 height 5
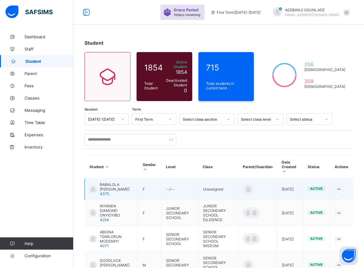
click at [342, 187] on icon at bounding box center [338, 189] width 5 height 5
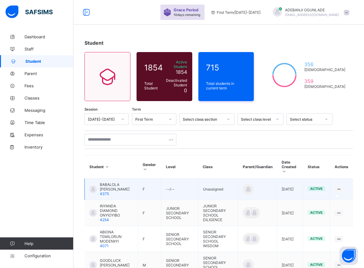
click at [342, 187] on icon at bounding box center [338, 189] width 5 height 5
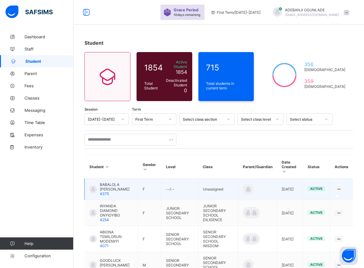
click at [342, 187] on icon at bounding box center [338, 189] width 5 height 5
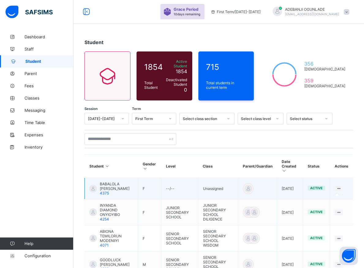
click at [342, 186] on icon at bounding box center [338, 188] width 5 height 5
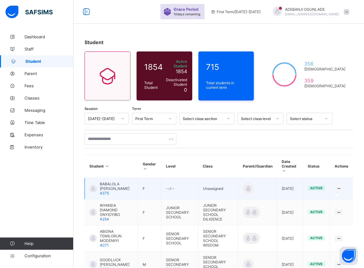
click at [342, 186] on icon at bounding box center [338, 188] width 5 height 5
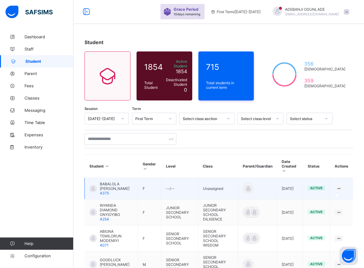
click at [342, 186] on icon at bounding box center [338, 188] width 5 height 5
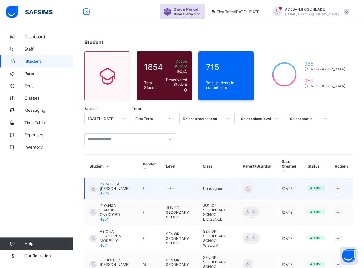
click at [342, 186] on icon at bounding box center [338, 188] width 5 height 5
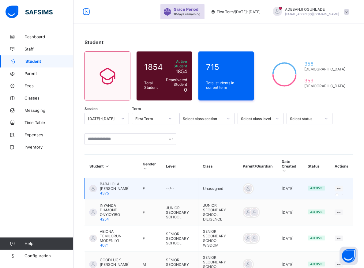
click at [342, 186] on icon at bounding box center [338, 188] width 5 height 5
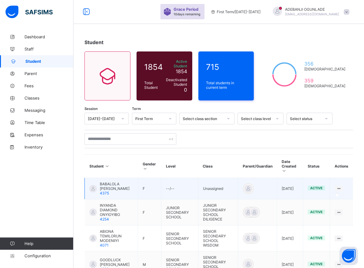
click at [342, 186] on icon at bounding box center [338, 188] width 5 height 5
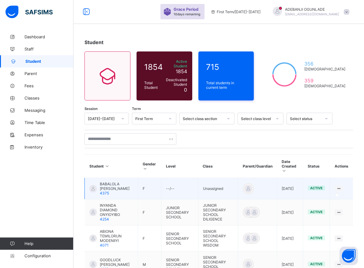
click at [342, 186] on icon at bounding box center [338, 188] width 5 height 5
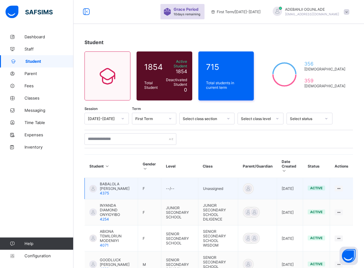
click at [344, 186] on td at bounding box center [341, 188] width 23 height 21
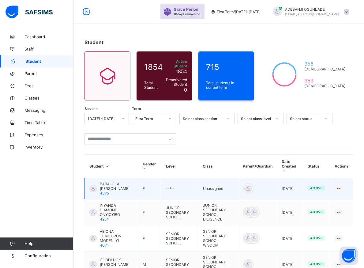
click at [344, 186] on td at bounding box center [341, 188] width 23 height 21
click at [342, 186] on icon at bounding box center [338, 188] width 5 height 5
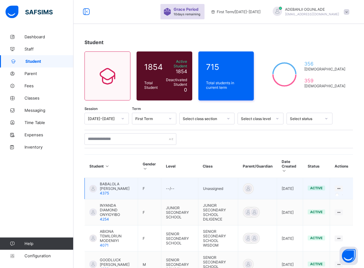
click at [342, 186] on icon at bounding box center [338, 188] width 5 height 5
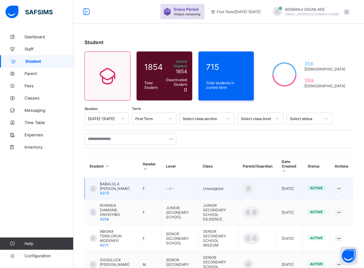
click at [342, 186] on icon at bounding box center [338, 188] width 5 height 5
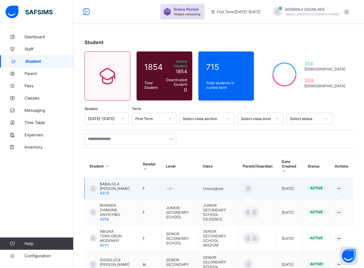
click at [342, 186] on icon at bounding box center [338, 188] width 5 height 5
click at [343, 186] on div at bounding box center [339, 189] width 8 height 6
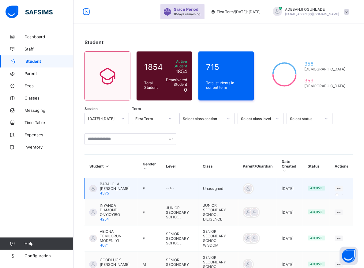
click at [343, 186] on div at bounding box center [339, 189] width 8 height 6
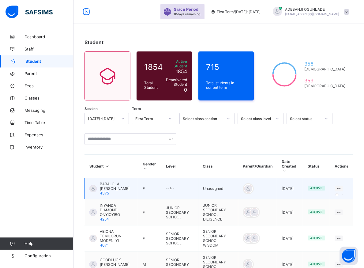
click at [342, 186] on icon at bounding box center [338, 188] width 5 height 5
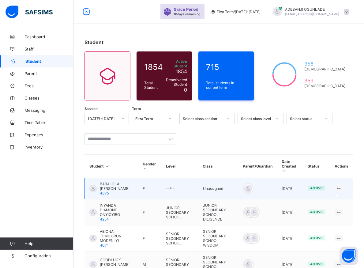
click at [342, 186] on icon at bounding box center [338, 188] width 5 height 5
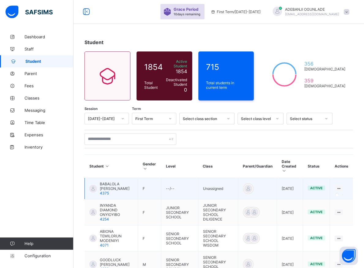
click at [342, 186] on icon at bounding box center [338, 188] width 5 height 5
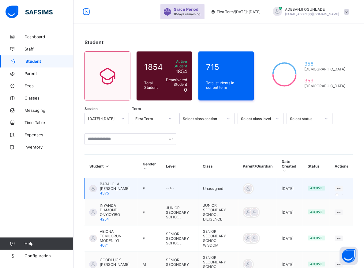
click at [342, 186] on icon at bounding box center [338, 188] width 5 height 5
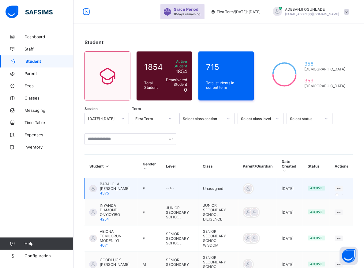
click at [342, 186] on icon at bounding box center [338, 188] width 5 height 5
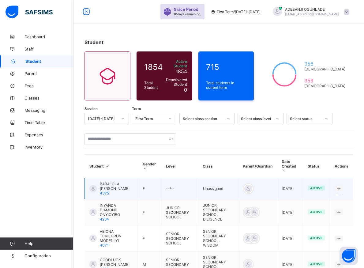
click at [342, 186] on icon at bounding box center [338, 188] width 5 height 5
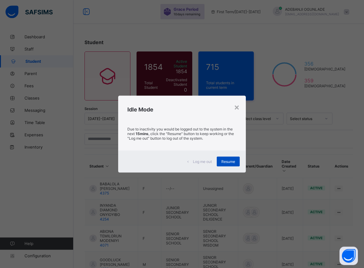
click at [231, 163] on span "Resume" at bounding box center [229, 161] width 14 height 5
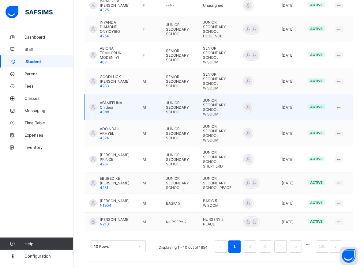
scroll to position [196, 0]
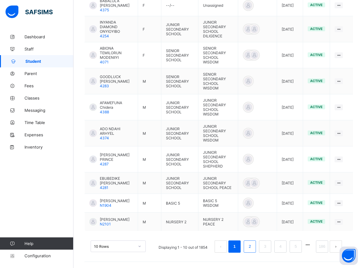
click at [253, 248] on link "2" at bounding box center [250, 247] width 6 height 8
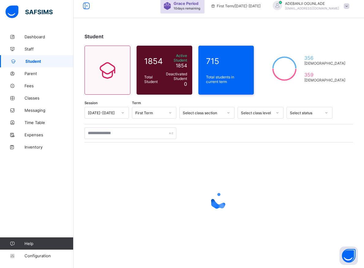
scroll to position [3, 0]
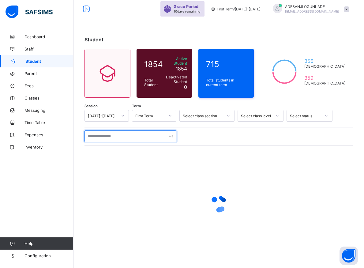
click at [132, 135] on input "text" at bounding box center [131, 137] width 92 height 12
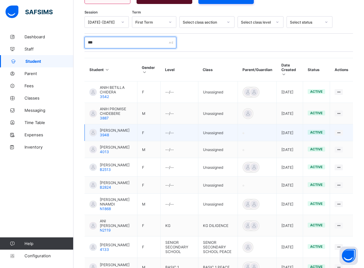
scroll to position [144, 0]
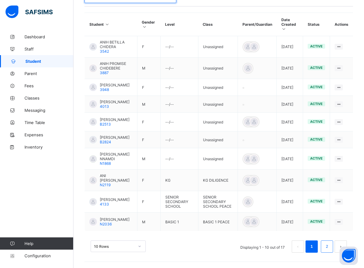
type input "***"
click at [329, 247] on li "2" at bounding box center [327, 247] width 12 height 12
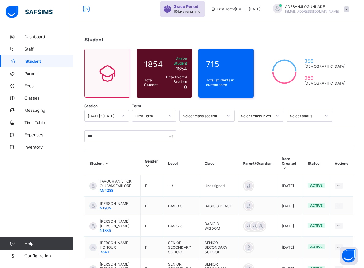
scroll to position [92, 0]
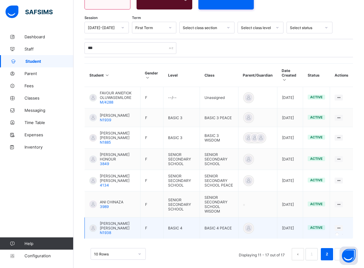
click at [342, 226] on icon at bounding box center [338, 228] width 5 height 5
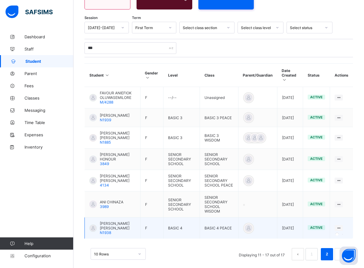
click at [342, 226] on icon at bounding box center [338, 228] width 5 height 5
click at [341, 225] on div at bounding box center [339, 228] width 8 height 6
click at [342, 226] on icon at bounding box center [338, 228] width 5 height 5
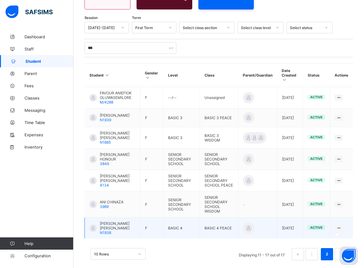
click at [342, 226] on icon at bounding box center [338, 228] width 5 height 5
click at [343, 225] on div at bounding box center [339, 228] width 8 height 6
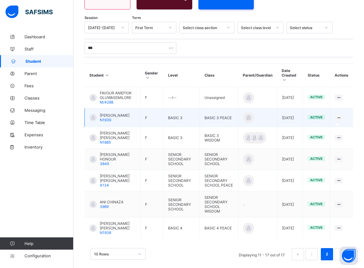
click at [342, 116] on icon at bounding box center [338, 118] width 5 height 5
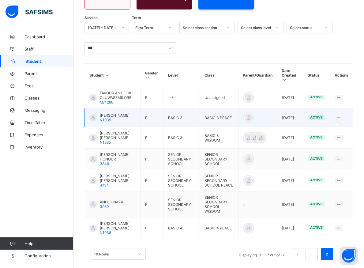
click at [342, 116] on icon at bounding box center [338, 118] width 5 height 5
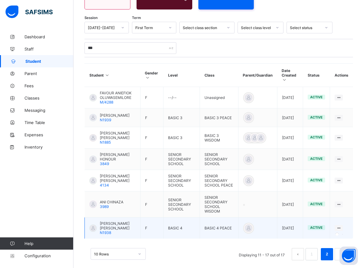
click at [342, 226] on icon at bounding box center [338, 228] width 5 height 5
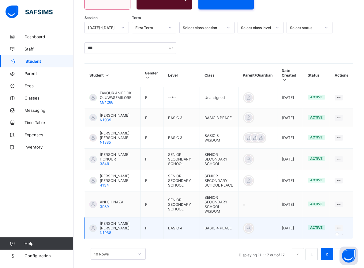
click at [342, 226] on icon at bounding box center [338, 228] width 5 height 5
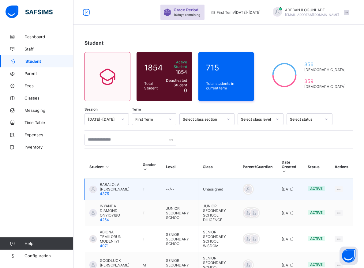
click at [353, 179] on td at bounding box center [341, 189] width 23 height 21
click at [343, 186] on div at bounding box center [339, 189] width 8 height 6
click at [340, 189] on td at bounding box center [341, 189] width 23 height 21
click at [337, 190] on td at bounding box center [341, 189] width 23 height 21
click at [340, 186] on div at bounding box center [339, 189] width 8 height 6
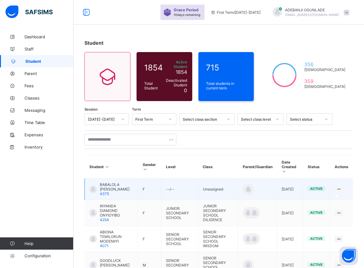
click at [340, 186] on div at bounding box center [339, 189] width 8 height 6
click at [342, 187] on icon at bounding box center [338, 189] width 5 height 5
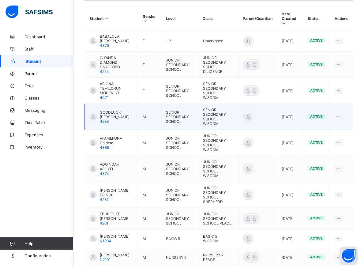
scroll to position [70, 0]
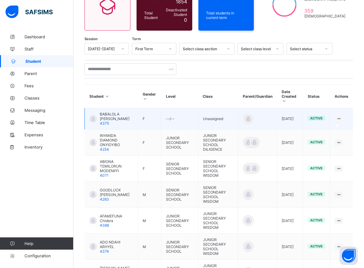
click at [342, 116] on icon at bounding box center [338, 118] width 5 height 5
click at [343, 116] on div at bounding box center [339, 119] width 8 height 6
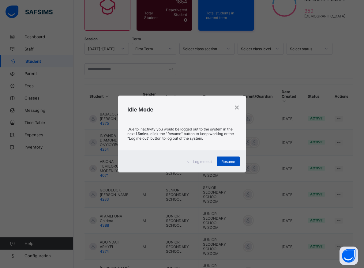
click at [236, 165] on div "Resume" at bounding box center [228, 162] width 23 height 10
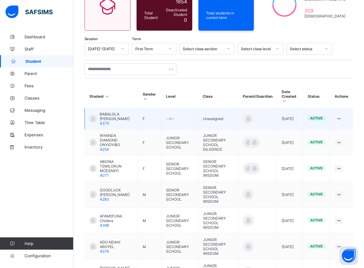
click at [342, 116] on icon at bounding box center [338, 118] width 5 height 5
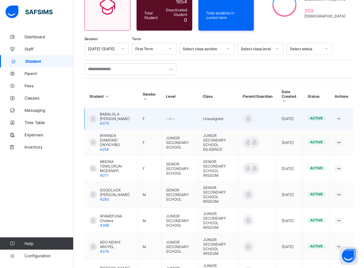
click at [326, 122] on td "active" at bounding box center [316, 118] width 27 height 21
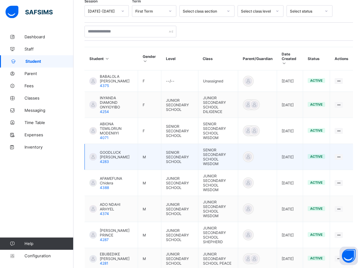
scroll to position [188, 0]
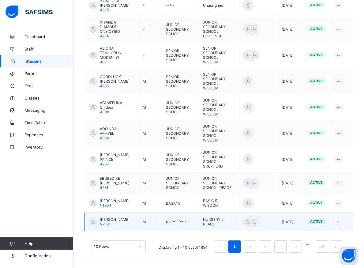
click at [342, 224] on icon at bounding box center [338, 222] width 5 height 5
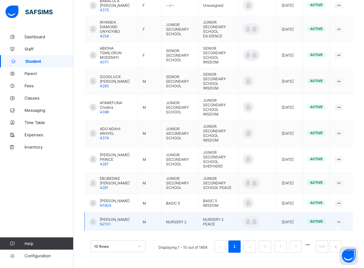
click at [342, 224] on icon at bounding box center [338, 222] width 5 height 5
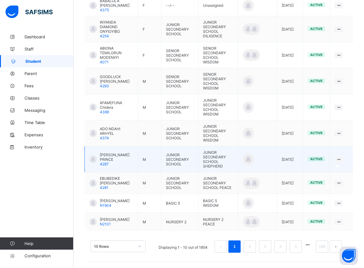
click at [342, 157] on icon at bounding box center [338, 159] width 5 height 5
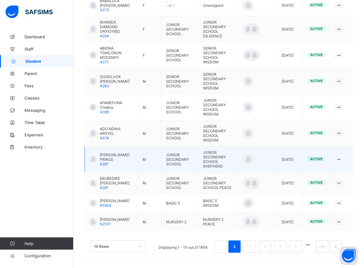
click at [342, 157] on icon at bounding box center [338, 159] width 5 height 5
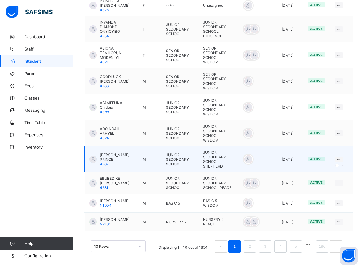
click at [342, 157] on icon at bounding box center [338, 159] width 5 height 5
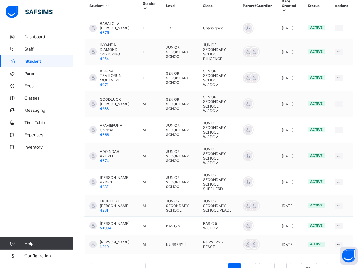
scroll to position [196, 0]
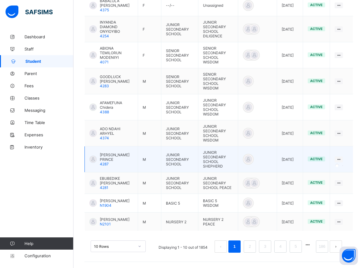
click at [342, 157] on icon at bounding box center [338, 159] width 5 height 5
click at [254, 146] on td at bounding box center [257, 159] width 39 height 26
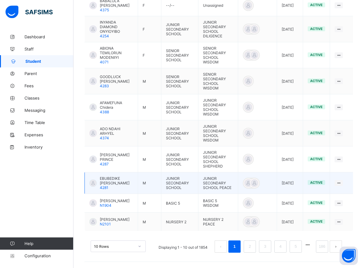
scroll to position [8, 0]
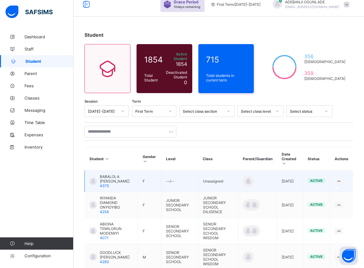
click at [342, 179] on icon at bounding box center [338, 181] width 5 height 5
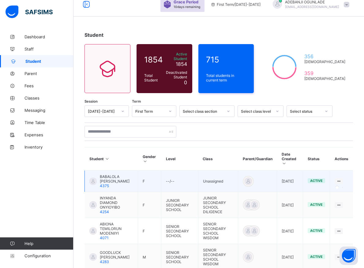
click at [342, 179] on icon at bounding box center [338, 181] width 5 height 5
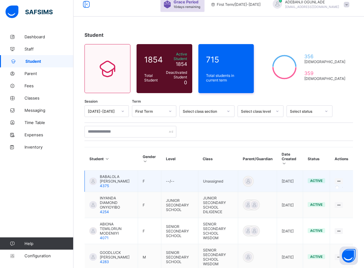
click at [342, 179] on icon at bounding box center [338, 181] width 5 height 5
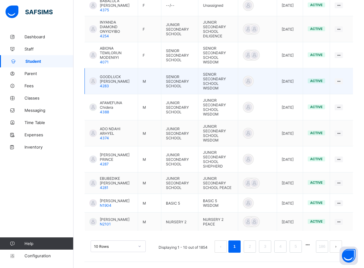
scroll to position [63, 0]
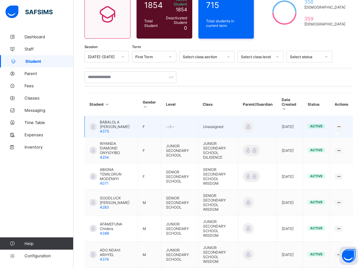
click at [342, 124] on icon at bounding box center [338, 126] width 5 height 5
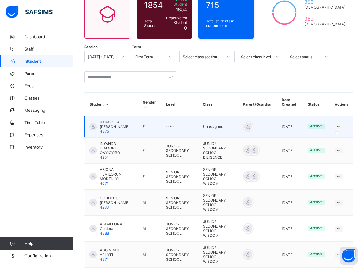
click at [342, 124] on icon at bounding box center [338, 126] width 5 height 5
click at [341, 124] on div at bounding box center [339, 127] width 8 height 6
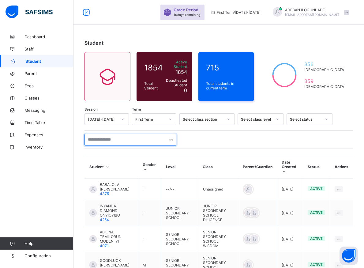
click at [98, 135] on input "text" at bounding box center [131, 140] width 92 height 12
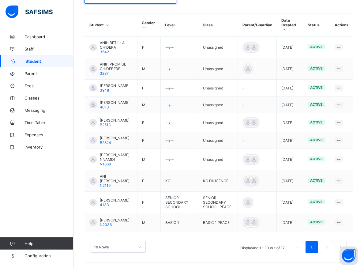
scroll to position [144, 0]
type input "***"
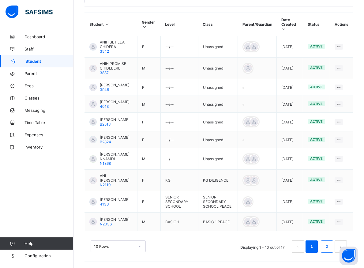
click at [330, 247] on link "2" at bounding box center [327, 247] width 6 height 8
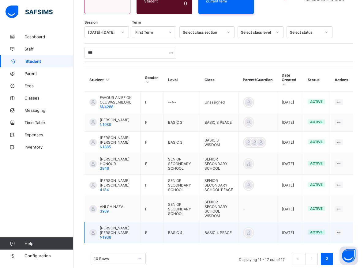
scroll to position [92, 0]
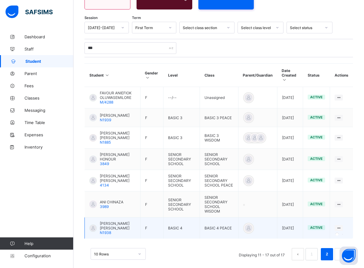
click at [342, 226] on icon at bounding box center [338, 228] width 5 height 5
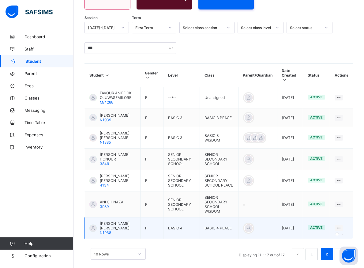
click at [342, 226] on icon at bounding box center [338, 228] width 5 height 5
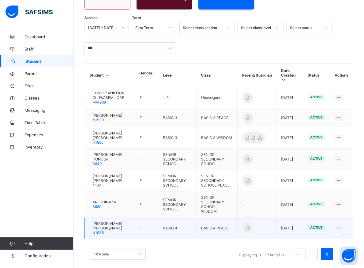
click at [342, 226] on icon at bounding box center [338, 228] width 5 height 5
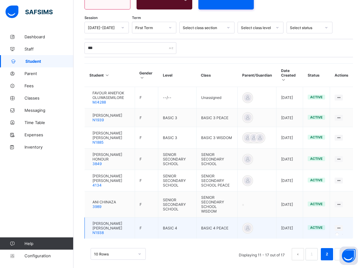
click at [342, 226] on icon at bounding box center [338, 228] width 5 height 5
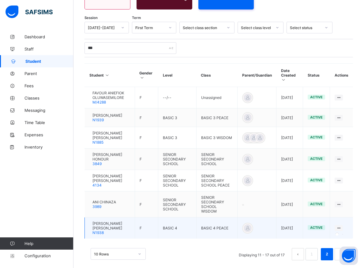
click at [342, 226] on icon at bounding box center [338, 228] width 5 height 5
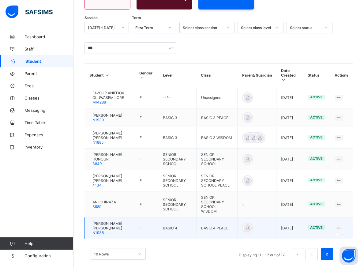
click at [342, 226] on icon at bounding box center [338, 228] width 5 height 5
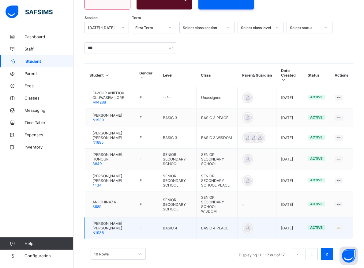
click at [193, 223] on td "BASIC 4" at bounding box center [177, 228] width 38 height 21
click at [158, 220] on td "F" at bounding box center [147, 228] width 24 height 21
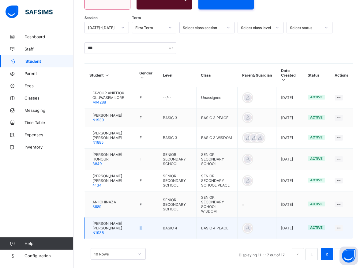
click at [158, 220] on td "F" at bounding box center [147, 228] width 24 height 21
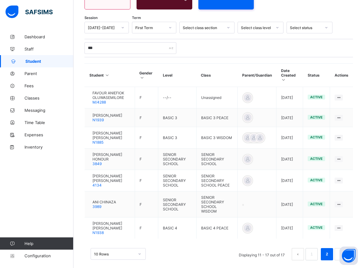
click at [169, 249] on div "10 Rows Displaying 11 - 17 out of 17 1 2" at bounding box center [219, 254] width 257 height 12
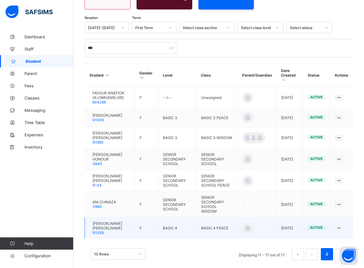
click at [157, 222] on td "F" at bounding box center [147, 228] width 24 height 21
click at [112, 221] on span "[PERSON_NAME] [PERSON_NAME]" at bounding box center [112, 225] width 38 height 9
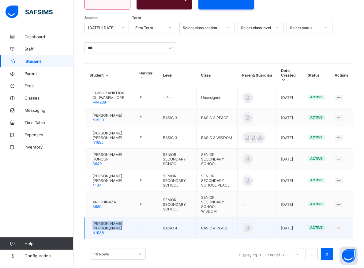
click at [112, 223] on div "[PERSON_NAME] [PERSON_NAME] N1938" at bounding box center [112, 228] width 38 height 14
drag, startPoint x: 112, startPoint y: 223, endPoint x: 112, endPoint y: 227, distance: 3.4
click at [112, 227] on td "[PERSON_NAME] [PERSON_NAME] N1938" at bounding box center [110, 228] width 50 height 21
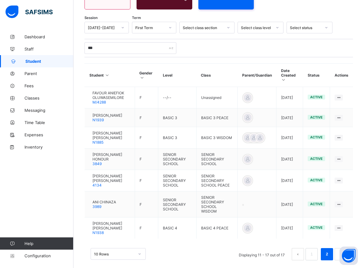
click at [98, 236] on div "10 Rows Displaying 11 - 17 out of 17 1 2" at bounding box center [219, 251] width 269 height 31
click at [193, 268] on div "Student 1854 Total Student Active Student 1854 Deactivated Student 0 715 Total …" at bounding box center [219, 107] width 291 height 337
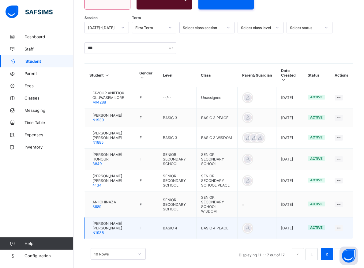
click at [141, 222] on td "F" at bounding box center [147, 228] width 24 height 21
click at [140, 222] on td "F" at bounding box center [147, 228] width 24 height 21
click at [127, 222] on span "[PERSON_NAME] [PERSON_NAME]" at bounding box center [112, 225] width 38 height 9
click at [127, 222] on div "[PERSON_NAME] [PERSON_NAME] N1938" at bounding box center [112, 228] width 38 height 14
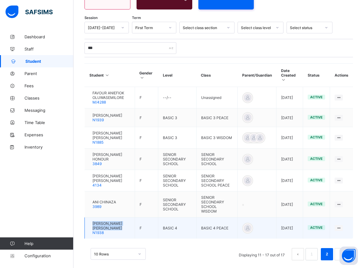
click at [127, 222] on div "[PERSON_NAME] [PERSON_NAME] N1938" at bounding box center [112, 228] width 38 height 14
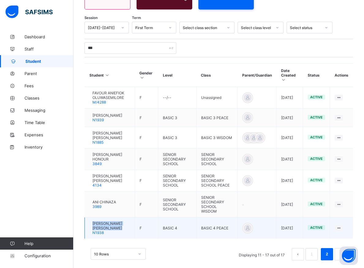
click at [127, 222] on div "[PERSON_NAME] [PERSON_NAME] N1938" at bounding box center [112, 228] width 38 height 14
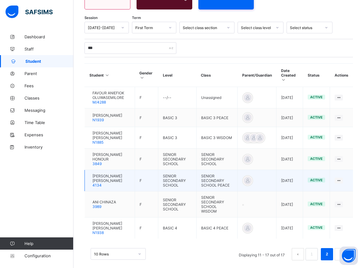
click at [130, 175] on span "[PERSON_NAME] [PERSON_NAME]" at bounding box center [112, 178] width 38 height 9
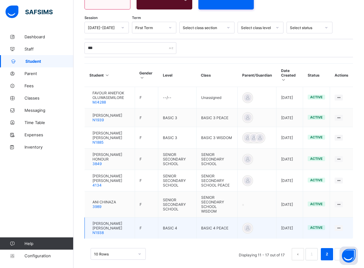
click at [126, 223] on div "[PERSON_NAME] [PERSON_NAME] N1938" at bounding box center [112, 228] width 38 height 14
click at [127, 222] on div "[PERSON_NAME] [PERSON_NAME] N1938" at bounding box center [112, 228] width 38 height 14
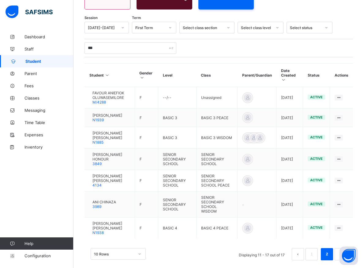
click at [324, 45] on div "***" at bounding box center [219, 48] width 269 height 12
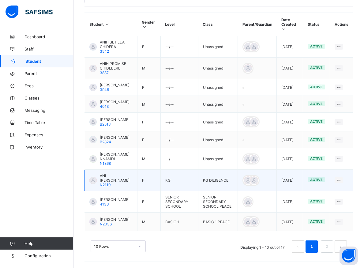
scroll to position [144, 0]
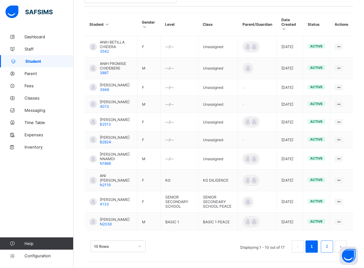
type input "***"
click at [330, 246] on link "2" at bounding box center [327, 247] width 6 height 8
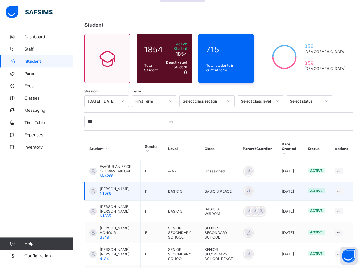
scroll to position [92, 0]
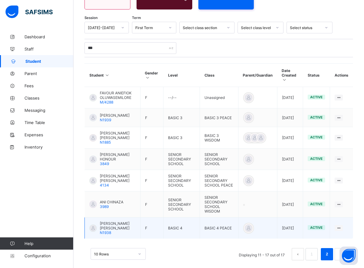
click at [186, 220] on td "BASIC 4" at bounding box center [182, 228] width 36 height 21
click at [158, 223] on td "F" at bounding box center [151, 228] width 23 height 21
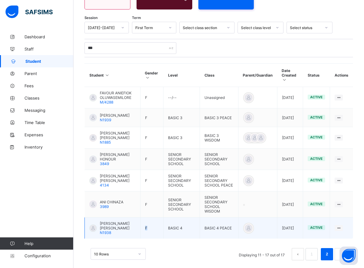
click at [158, 223] on td "F" at bounding box center [151, 228] width 23 height 21
click at [342, 226] on icon at bounding box center [338, 228] width 5 height 5
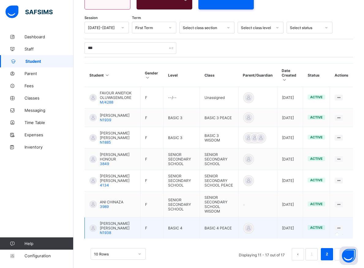
click at [342, 226] on icon at bounding box center [338, 228] width 5 height 5
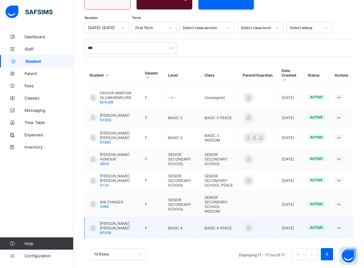
click at [342, 226] on icon at bounding box center [338, 228] width 5 height 5
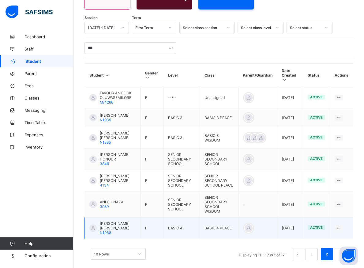
click at [159, 221] on td "F" at bounding box center [151, 228] width 23 height 21
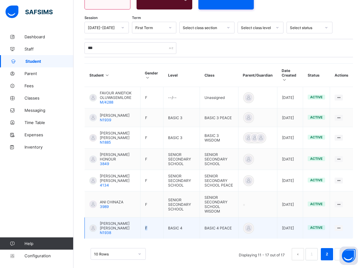
click at [159, 221] on td "F" at bounding box center [151, 228] width 23 height 21
click at [215, 225] on td "BASIC 4 PEACE" at bounding box center [219, 228] width 39 height 21
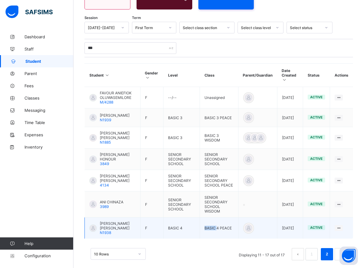
click at [215, 225] on td "BASIC 4 PEACE" at bounding box center [219, 228] width 39 height 21
click at [153, 224] on td "F" at bounding box center [151, 228] width 23 height 21
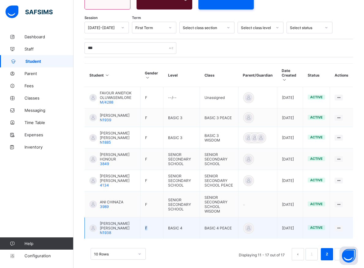
click at [153, 224] on td "F" at bounding box center [151, 228] width 23 height 21
click at [111, 222] on div "Ani Ezinne Daniella N1938" at bounding box center [118, 228] width 36 height 14
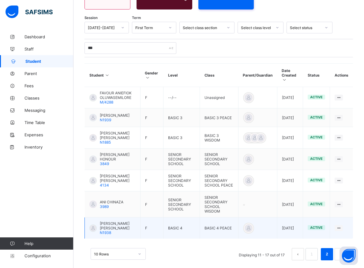
click at [111, 223] on div "Ani Ezinne Daniella N1938" at bounding box center [118, 228] width 36 height 14
click at [124, 228] on td "Ani Ezinne Daniella N1938" at bounding box center [113, 228] width 56 height 21
click at [125, 228] on td "Ani Ezinne Daniella N1938" at bounding box center [113, 228] width 56 height 21
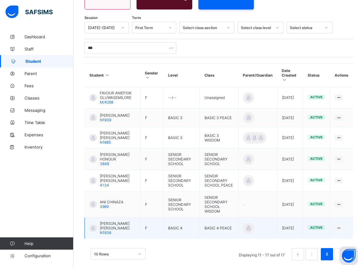
click at [125, 228] on td "Ani Ezinne Daniella N1938" at bounding box center [113, 228] width 56 height 21
click at [204, 224] on td "BASIC 4 PEACE" at bounding box center [219, 228] width 39 height 21
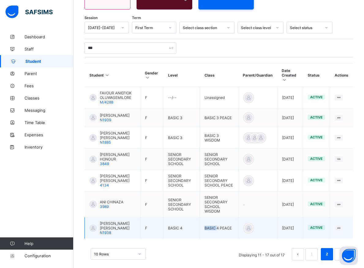
click at [204, 224] on td "BASIC 4 PEACE" at bounding box center [219, 228] width 39 height 21
click at [255, 218] on td at bounding box center [257, 228] width 39 height 21
click at [150, 221] on td "F" at bounding box center [151, 228] width 23 height 21
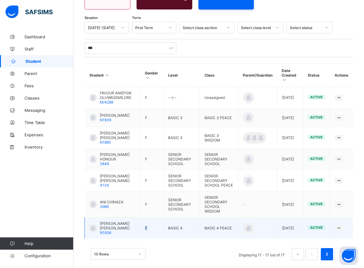
click at [150, 221] on td "F" at bounding box center [151, 228] width 23 height 21
click at [150, 222] on td "F" at bounding box center [151, 228] width 23 height 21
click at [342, 226] on icon at bounding box center [338, 228] width 5 height 5
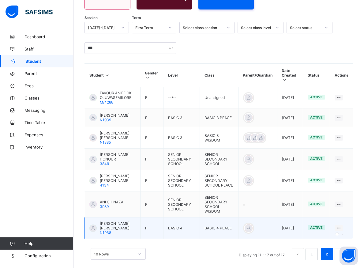
click at [342, 226] on icon at bounding box center [338, 228] width 5 height 5
click at [261, 222] on td at bounding box center [257, 228] width 39 height 21
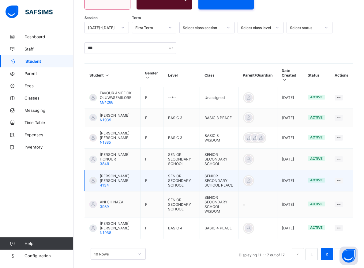
click at [154, 177] on td "F" at bounding box center [151, 180] width 23 height 21
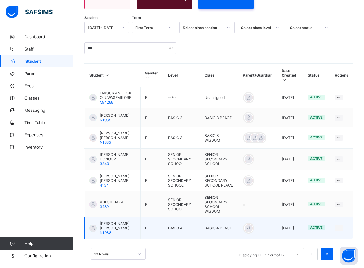
click at [209, 222] on td "BASIC 4 PEACE" at bounding box center [219, 228] width 39 height 21
click at [209, 221] on td "BASIC 4 PEACE" at bounding box center [219, 228] width 39 height 21
click at [187, 222] on td "BASIC 4" at bounding box center [182, 228] width 36 height 21
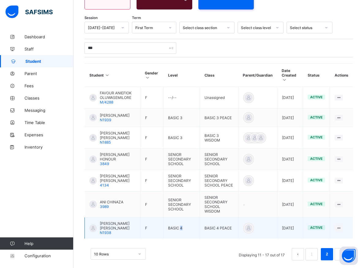
click at [187, 222] on td "BASIC 4" at bounding box center [182, 228] width 36 height 21
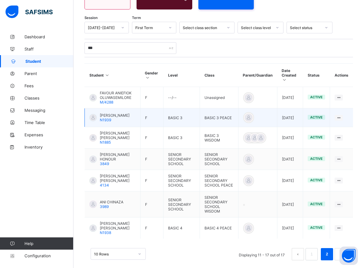
click at [339, 113] on td at bounding box center [341, 117] width 23 height 19
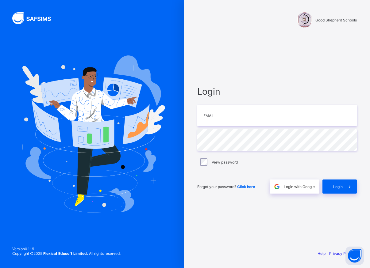
type input "**********"
click at [331, 189] on div "Login" at bounding box center [339, 187] width 34 height 14
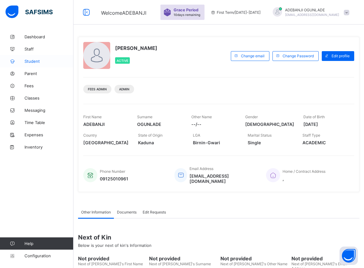
click at [35, 62] on span "Student" at bounding box center [49, 61] width 49 height 5
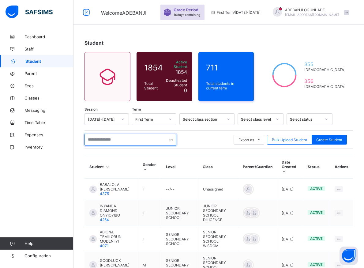
click at [109, 139] on input "text" at bounding box center [131, 140] width 92 height 12
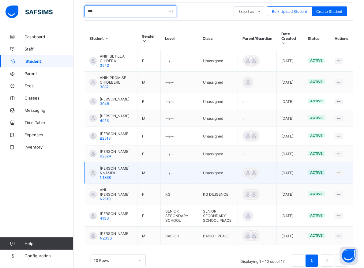
scroll to position [144, 0]
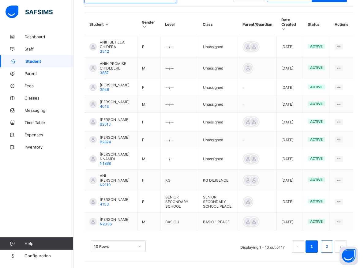
type input "***"
click at [329, 251] on li "2" at bounding box center [327, 247] width 12 height 12
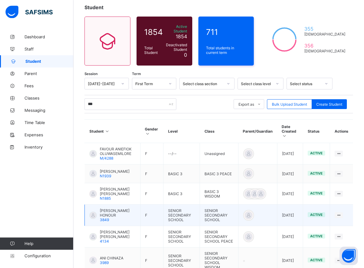
scroll to position [92, 0]
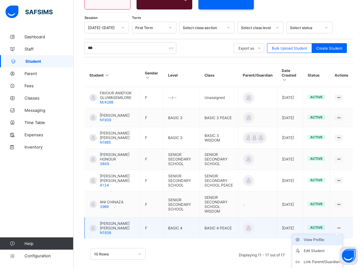
click at [330, 237] on div "View Profile" at bounding box center [322, 240] width 36 height 6
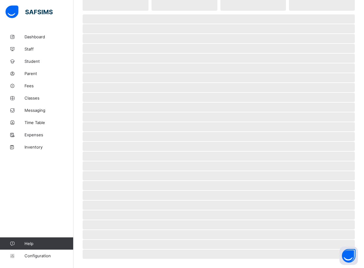
scroll to position [63, 0]
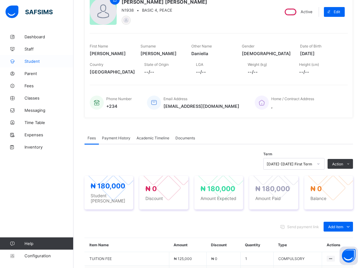
click at [33, 63] on span "Student" at bounding box center [49, 61] width 49 height 5
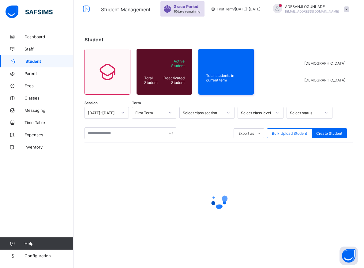
scroll to position [3, 0]
click at [102, 135] on input "text" at bounding box center [131, 133] width 92 height 12
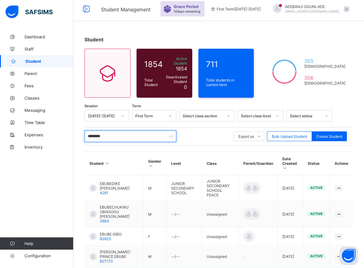
type input "*********"
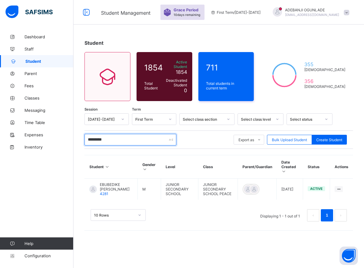
scroll to position [0, 0]
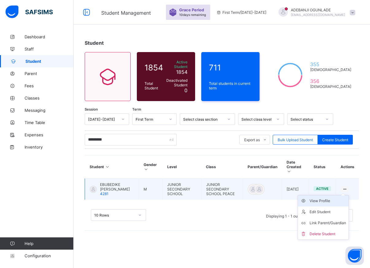
click at [324, 198] on div "View Profile" at bounding box center [327, 201] width 36 height 6
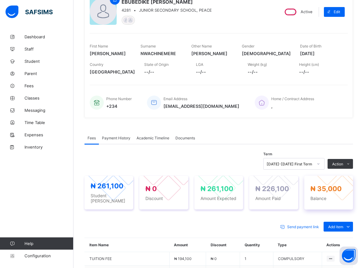
scroll to position [156, 0]
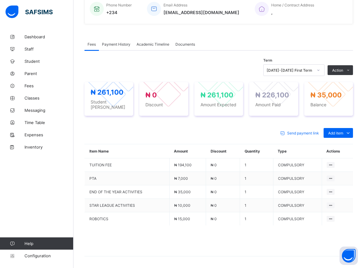
click at [117, 47] on span "Payment History" at bounding box center [116, 44] width 29 height 5
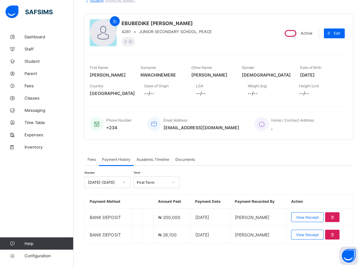
scroll to position [46, 0]
click at [36, 61] on span "Student" at bounding box center [49, 61] width 49 height 5
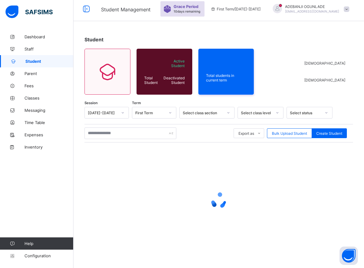
scroll to position [3, 0]
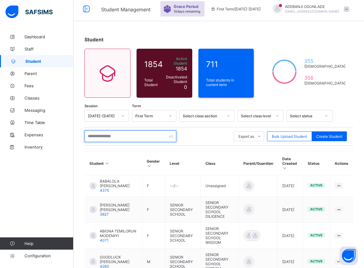
click at [97, 133] on input "text" at bounding box center [131, 137] width 92 height 12
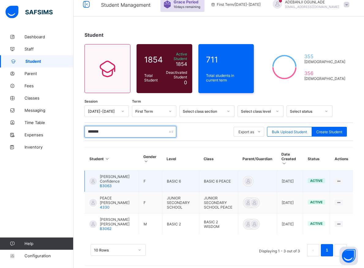
scroll to position [9, 0]
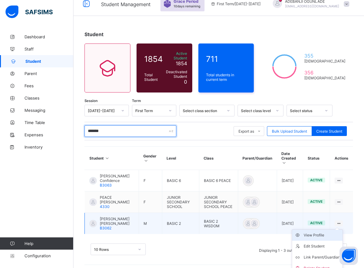
type input "*******"
click at [333, 233] on div "View Profile" at bounding box center [322, 235] width 36 height 6
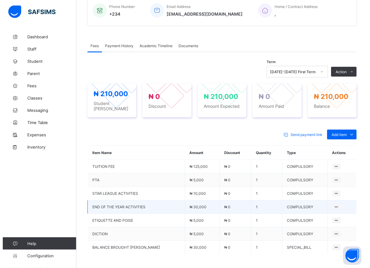
scroll to position [196, 0]
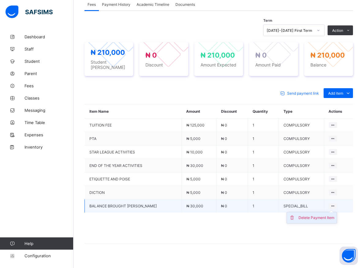
click at [326, 215] on div "Delete Payment Item" at bounding box center [317, 218] width 36 height 6
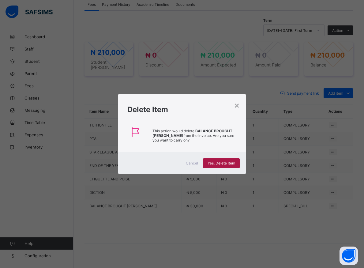
click at [226, 164] on span "Yes, Delete Item" at bounding box center [222, 163] width 28 height 5
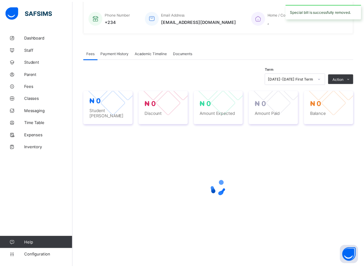
scroll to position [145, 0]
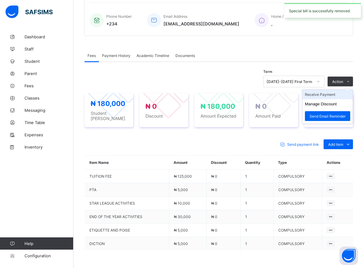
click at [329, 95] on li "Receive Payment" at bounding box center [328, 95] width 50 height 10
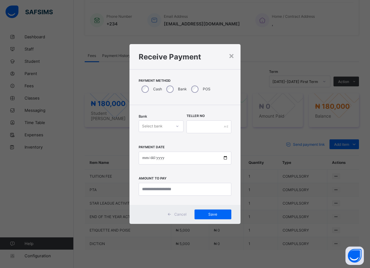
click at [176, 128] on icon at bounding box center [177, 126] width 4 height 6
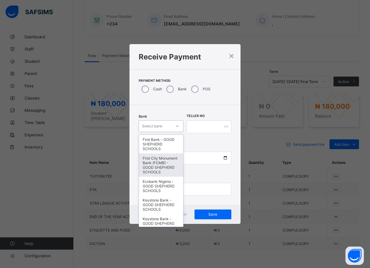
click at [162, 171] on div "First City Monument Bank (FCMB) - GOOD SHEPHERD SCHOOLS" at bounding box center [161, 165] width 44 height 23
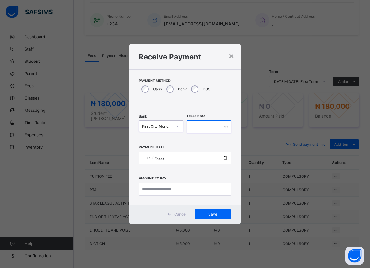
click at [196, 124] on input "text" at bounding box center [208, 126] width 45 height 13
type input "*****"
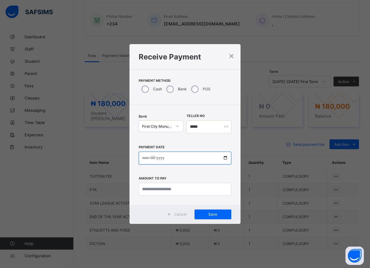
click at [225, 161] on input "date" at bounding box center [185, 158] width 93 height 13
click at [225, 158] on input "date" at bounding box center [185, 158] width 93 height 13
type input "**********"
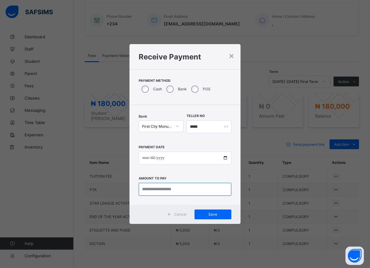
click at [179, 192] on input "currency" at bounding box center [185, 189] width 93 height 13
type input "*********"
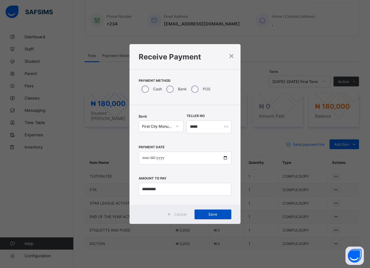
click at [222, 216] on span "Save" at bounding box center [213, 214] width 28 height 5
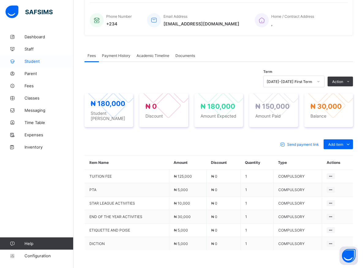
click at [31, 61] on span "Student" at bounding box center [49, 61] width 49 height 5
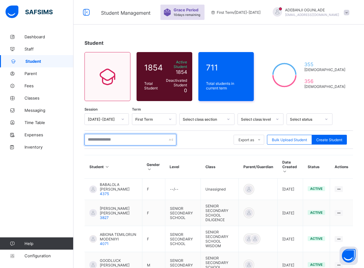
click at [111, 134] on input "text" at bounding box center [131, 140] width 92 height 12
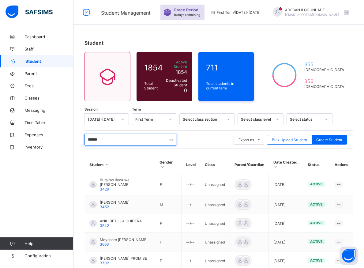
type input "*******"
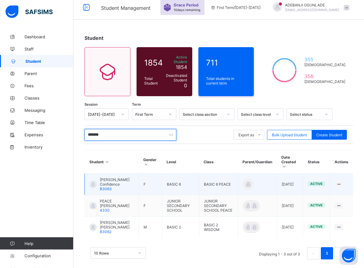
scroll to position [9, 0]
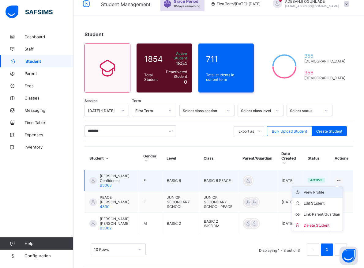
click at [329, 189] on div "View Profile" at bounding box center [322, 192] width 36 height 6
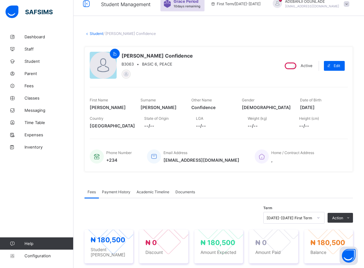
scroll to position [40, 0]
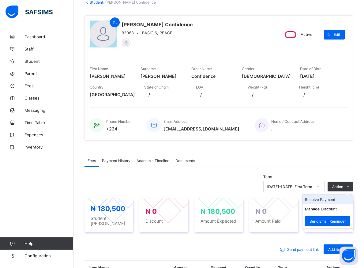
click at [326, 200] on li "Receive Payment" at bounding box center [328, 200] width 50 height 10
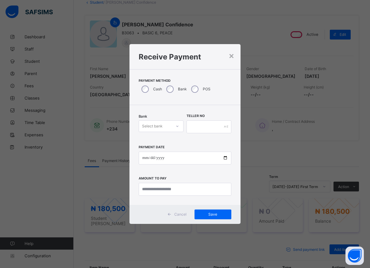
click at [177, 125] on icon at bounding box center [177, 126] width 4 height 6
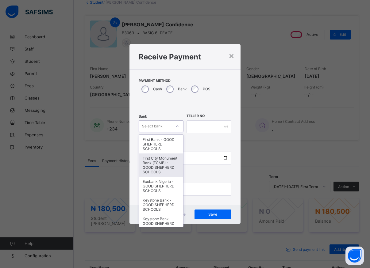
click at [157, 163] on div "First City Monument Bank (FCMB) - GOOD SHEPHERD SCHOOLS" at bounding box center [161, 165] width 44 height 23
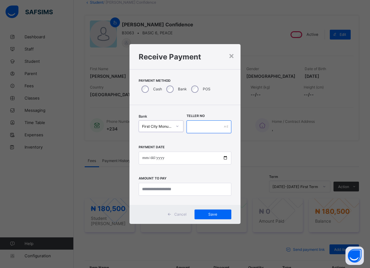
click at [192, 127] on input "text" at bounding box center [208, 126] width 45 height 13
type input "******"
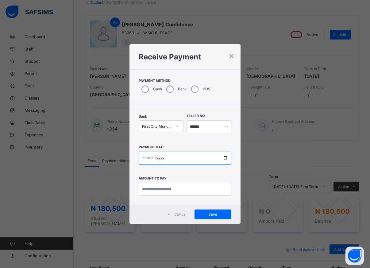
click at [225, 158] on input "date" at bounding box center [185, 158] width 93 height 13
type input "**********"
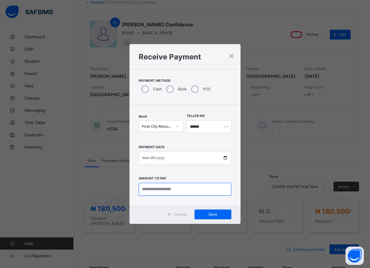
click at [173, 190] on input "currency" at bounding box center [185, 189] width 93 height 13
type input "*********"
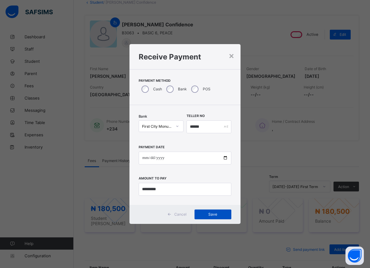
click at [201, 215] on span "Save" at bounding box center [213, 214] width 28 height 5
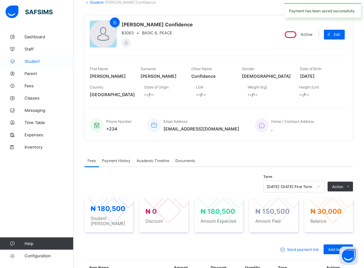
click at [37, 61] on span "Student" at bounding box center [49, 61] width 49 height 5
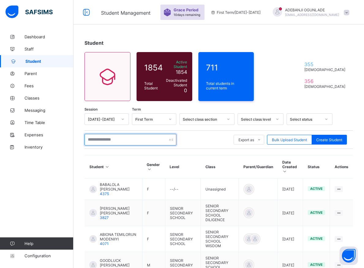
click at [108, 137] on input "text" at bounding box center [131, 140] width 92 height 12
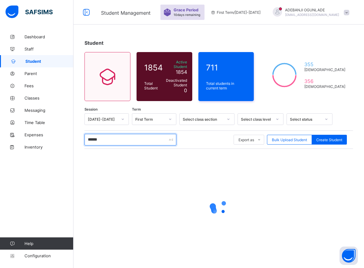
type input "*******"
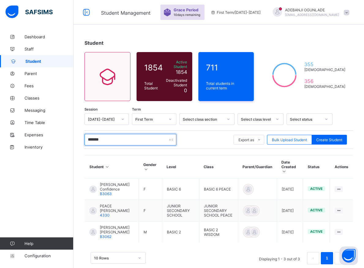
scroll to position [9, 0]
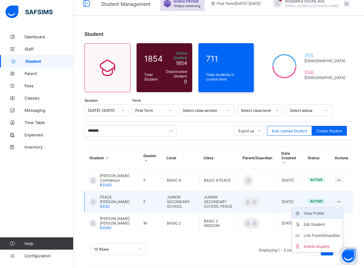
click at [323, 211] on div "View Profile" at bounding box center [322, 214] width 36 height 6
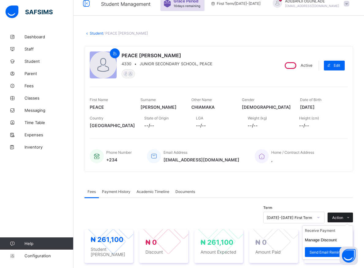
scroll to position [103, 0]
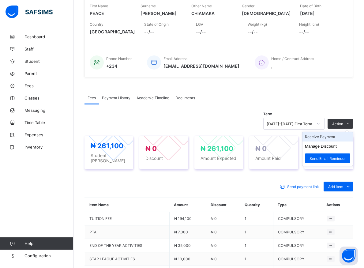
click at [334, 136] on li "Receive Payment" at bounding box center [328, 137] width 50 height 10
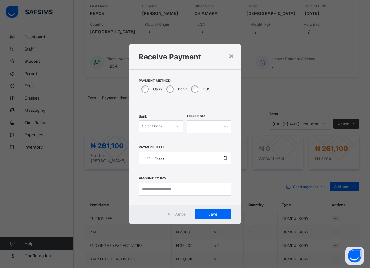
click at [176, 125] on icon at bounding box center [177, 126] width 4 height 6
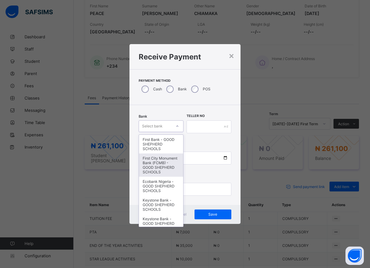
click at [160, 168] on div "First City Monument Bank (FCMB) - GOOD SHEPHERD SCHOOLS" at bounding box center [161, 165] width 44 height 23
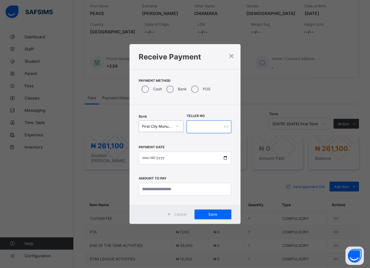
click at [190, 129] on input "text" at bounding box center [208, 126] width 45 height 13
type input "*******"
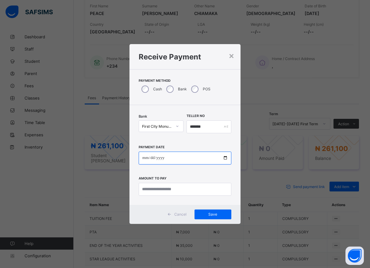
click at [226, 159] on input "date" at bounding box center [185, 158] width 93 height 13
type input "**********"
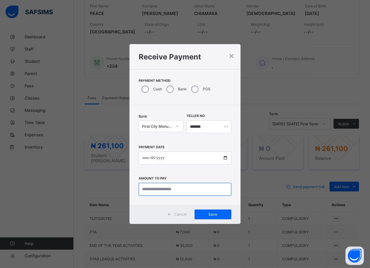
click at [163, 189] on input "currency" at bounding box center [185, 189] width 93 height 13
type input "*********"
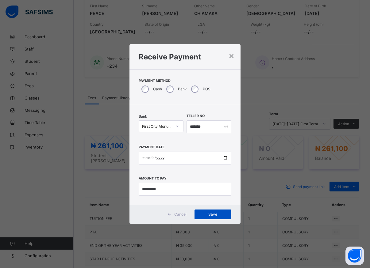
click at [209, 217] on span "Save" at bounding box center [213, 214] width 28 height 5
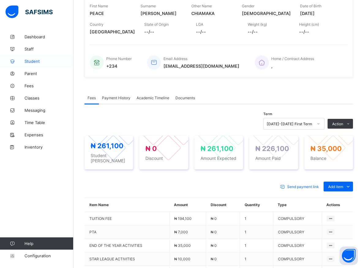
click at [33, 61] on span "Student" at bounding box center [49, 61] width 49 height 5
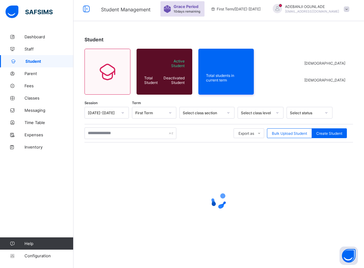
scroll to position [3, 0]
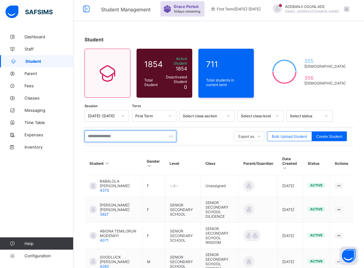
click at [130, 136] on input "text" at bounding box center [131, 137] width 92 height 12
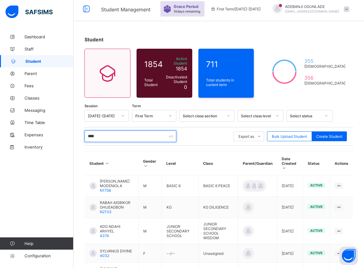
type input "*****"
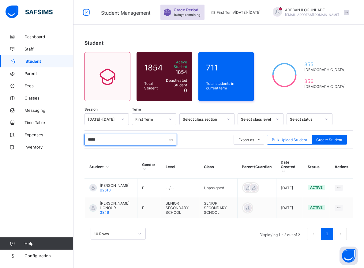
scroll to position [0, 0]
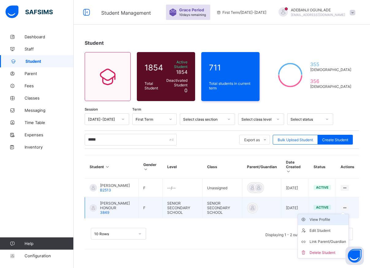
click at [330, 219] on div "View Profile" at bounding box center [327, 220] width 36 height 6
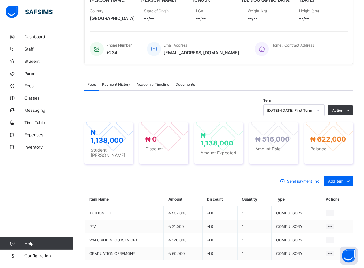
scroll to position [125, 0]
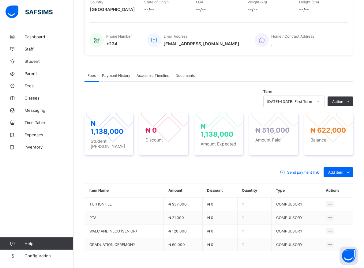
click at [116, 78] on span "Payment History" at bounding box center [116, 75] width 29 height 5
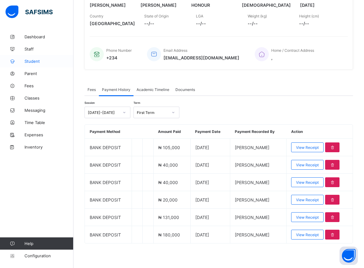
click at [33, 62] on span "Student" at bounding box center [49, 61] width 49 height 5
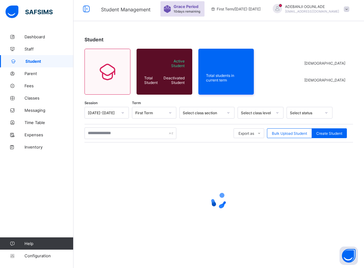
scroll to position [3, 0]
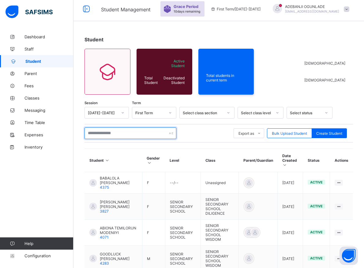
click at [94, 133] on input "text" at bounding box center [131, 133] width 92 height 12
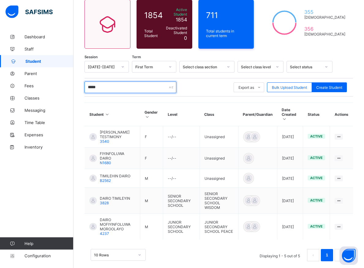
scroll to position [58, 0]
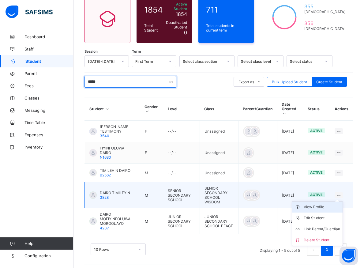
type input "*****"
click at [326, 204] on div "View Profile" at bounding box center [322, 207] width 36 height 6
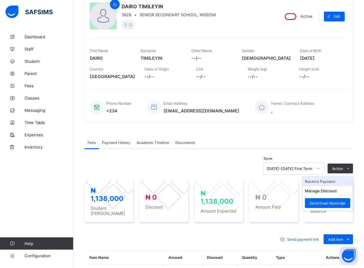
click at [331, 181] on li "Receive Payment" at bounding box center [328, 182] width 50 height 10
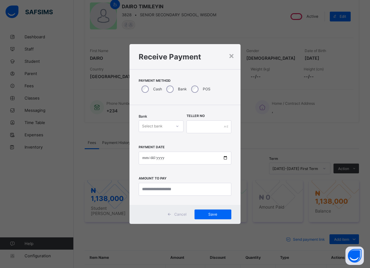
click at [175, 126] on icon at bounding box center [177, 126] width 4 height 6
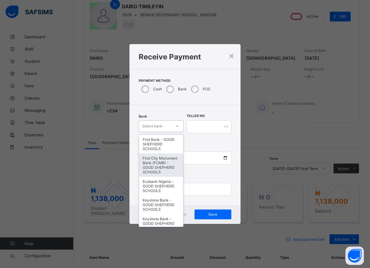
click at [151, 169] on div "First City Monument Bank (FCMB) - GOOD SHEPHERD SCHOOLS" at bounding box center [161, 165] width 44 height 23
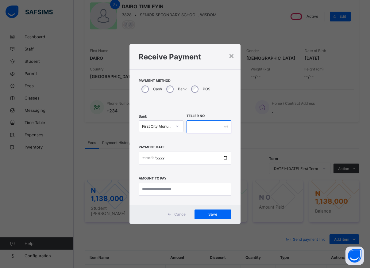
click at [192, 127] on input "text" at bounding box center [208, 126] width 45 height 13
type input "*****"
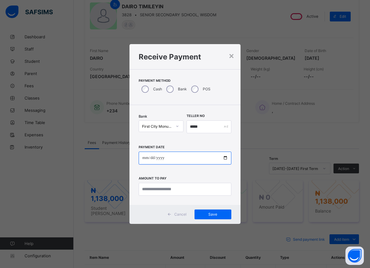
click at [223, 158] on input "date" at bounding box center [185, 158] width 93 height 13
type input "**********"
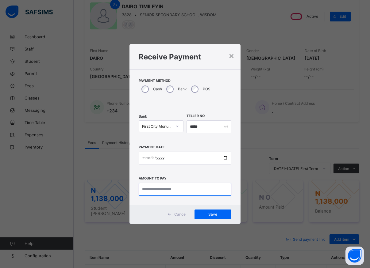
click at [167, 192] on input "currency" at bounding box center [185, 189] width 93 height 13
type input "*********"
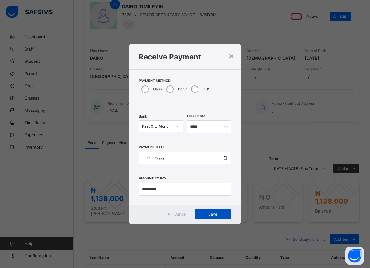
click at [215, 212] on div "Save" at bounding box center [212, 215] width 37 height 10
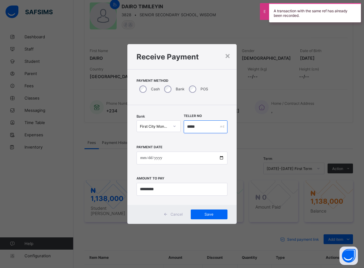
click at [206, 127] on input "*****" at bounding box center [206, 126] width 44 height 13
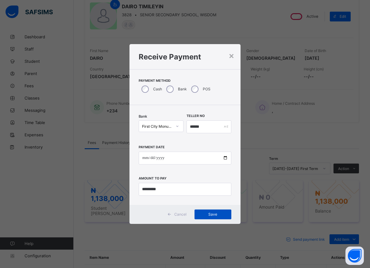
click at [208, 213] on span "Save" at bounding box center [213, 214] width 28 height 5
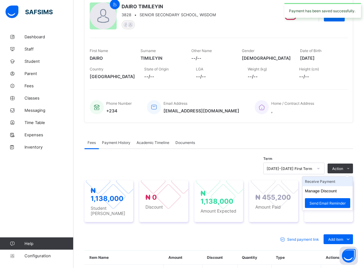
click at [325, 183] on li "Receive Payment" at bounding box center [328, 182] width 50 height 10
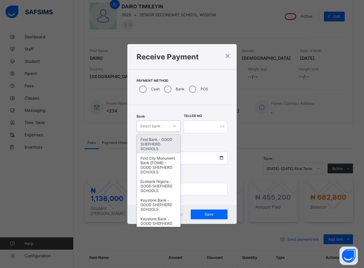
click at [175, 127] on icon at bounding box center [175, 126] width 4 height 6
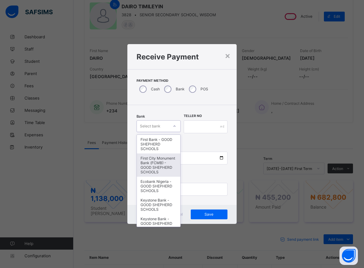
click at [154, 170] on div "First City Monument Bank (FCMB) - GOOD SHEPHERD SCHOOLS" at bounding box center [158, 165] width 43 height 23
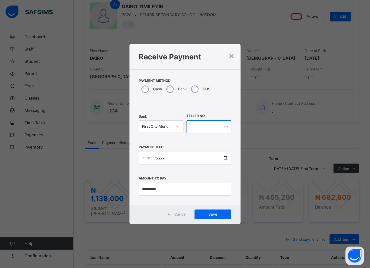
click at [194, 127] on input "text" at bounding box center [208, 126] width 45 height 13
type input "*****"
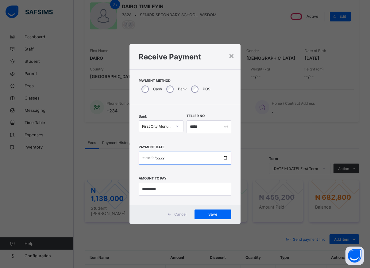
click at [225, 159] on input "date" at bounding box center [185, 158] width 93 height 13
type input "**********"
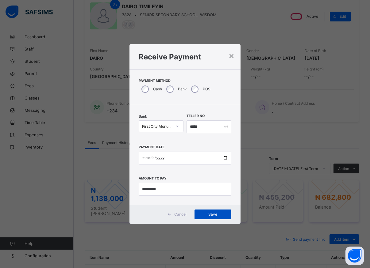
click at [220, 213] on span "Save" at bounding box center [213, 214] width 28 height 5
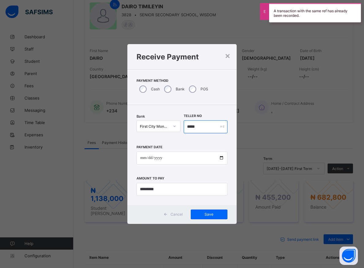
click at [201, 127] on input "*****" at bounding box center [206, 126] width 44 height 13
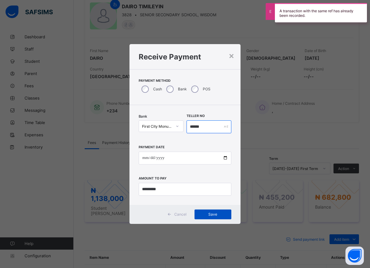
type input "******"
click at [217, 216] on span "Save" at bounding box center [213, 214] width 28 height 5
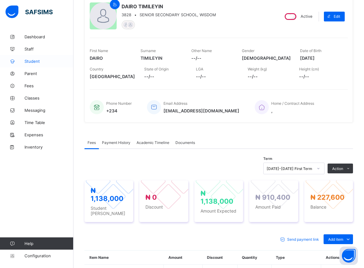
click at [29, 61] on span "Student" at bounding box center [49, 61] width 49 height 5
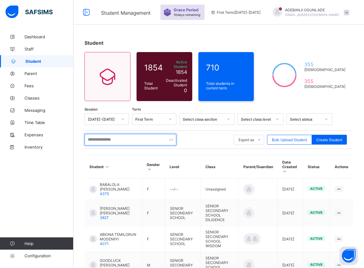
click at [109, 140] on input "text" at bounding box center [131, 140] width 92 height 12
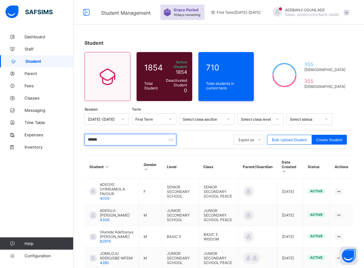
type input "*******"
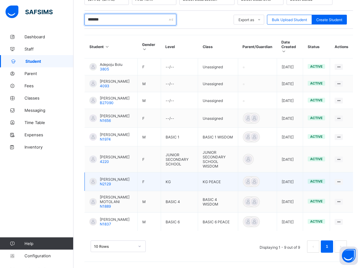
scroll to position [133, 0]
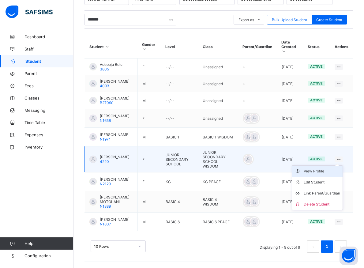
click at [330, 168] on div "View Profile" at bounding box center [322, 171] width 36 height 6
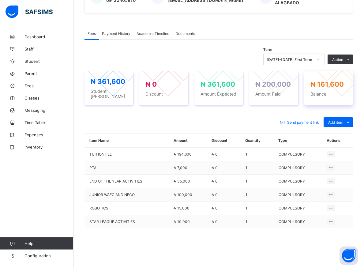
scroll to position [159, 0]
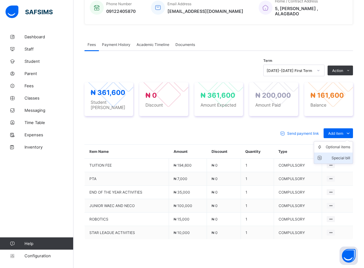
click at [351, 155] on div "Special bill" at bounding box center [338, 158] width 25 height 6
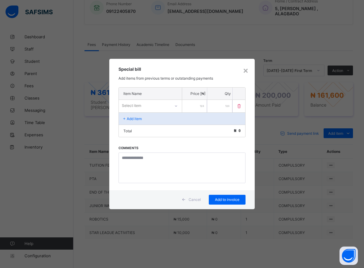
click at [177, 107] on icon at bounding box center [176, 106] width 4 height 6
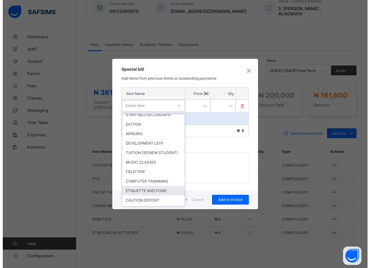
scroll to position [138, 0]
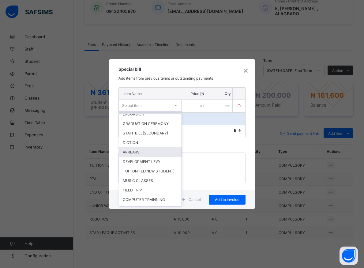
click at [131, 157] on div "ARREARS" at bounding box center [150, 152] width 63 height 10
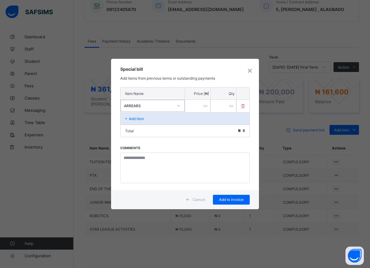
click at [188, 106] on input "number" at bounding box center [197, 106] width 25 height 13
type input "*****"
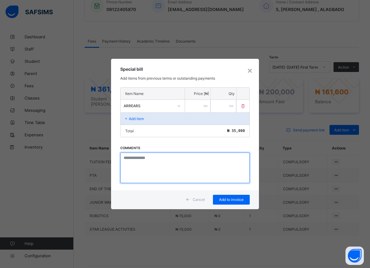
click at [151, 165] on textarea at bounding box center [184, 168] width 129 height 31
type textarea "*"
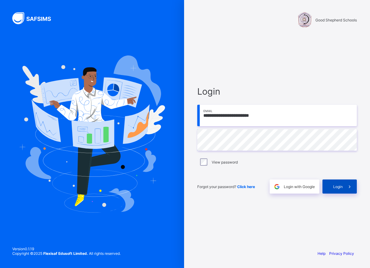
click at [338, 185] on span "Login" at bounding box center [338, 186] width 10 height 5
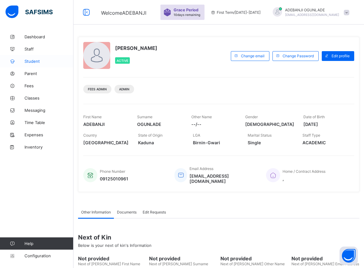
click at [33, 60] on span "Student" at bounding box center [49, 61] width 49 height 5
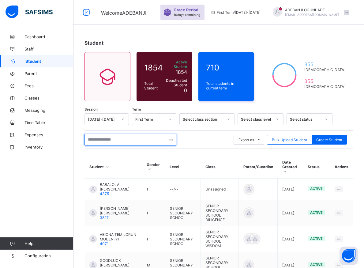
click at [112, 139] on input "text" at bounding box center [131, 140] width 92 height 12
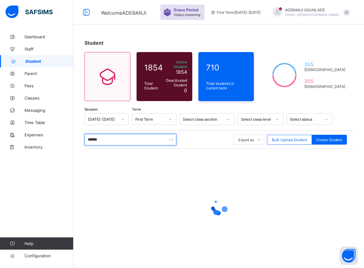
type input "*******"
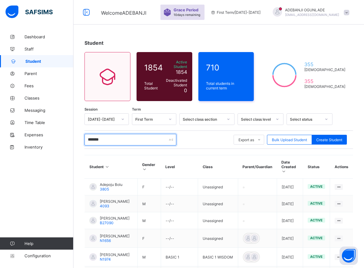
scroll to position [94, 0]
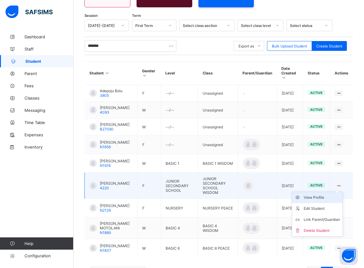
click at [329, 201] on div "View Profile" at bounding box center [322, 198] width 36 height 6
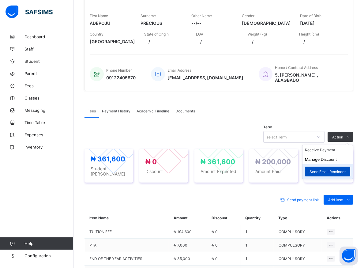
scroll to position [94, 0]
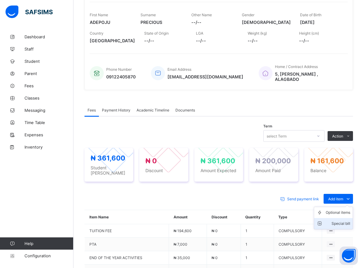
click at [342, 221] on div "Special bill" at bounding box center [338, 224] width 25 height 6
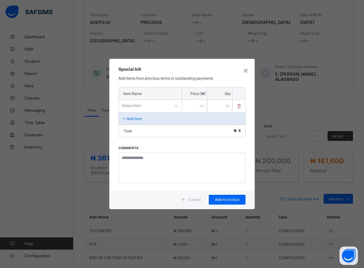
click at [175, 106] on icon at bounding box center [176, 106] width 4 height 6
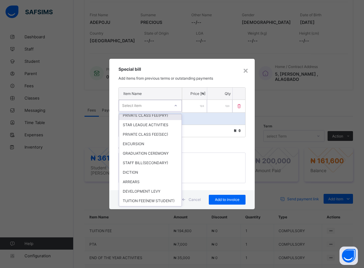
scroll to position [138, 0]
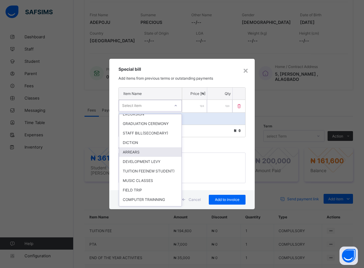
click at [132, 157] on div "ARREARS" at bounding box center [150, 152] width 63 height 10
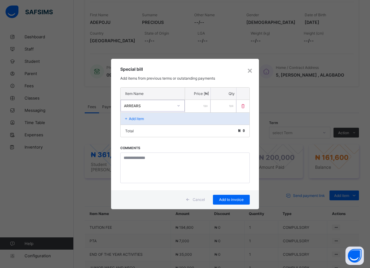
click at [190, 106] on input "number" at bounding box center [197, 106] width 25 height 13
type input "*****"
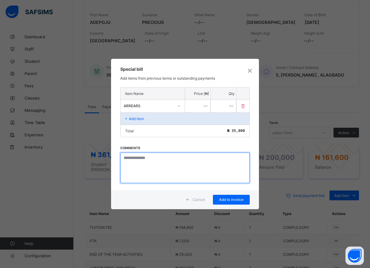
click at [189, 169] on textarea at bounding box center [184, 168] width 129 height 31
type textarea "*******"
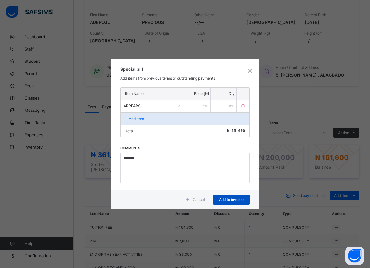
click at [234, 197] on div "Add to invoice" at bounding box center [231, 200] width 37 height 10
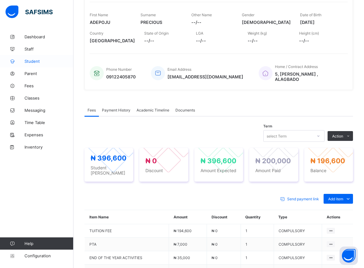
click at [32, 60] on span "Student" at bounding box center [49, 61] width 49 height 5
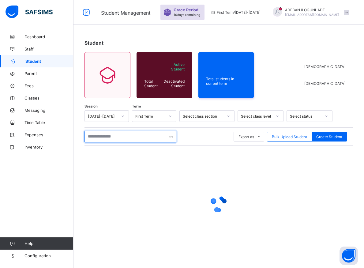
click at [117, 136] on input "text" at bounding box center [131, 137] width 92 height 12
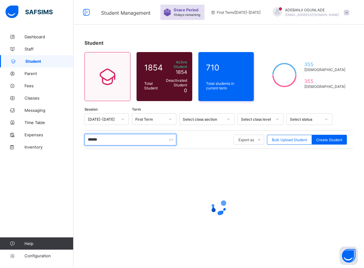
type input "*******"
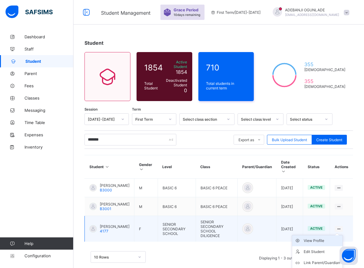
click at [328, 238] on div "View Profile" at bounding box center [322, 241] width 36 height 6
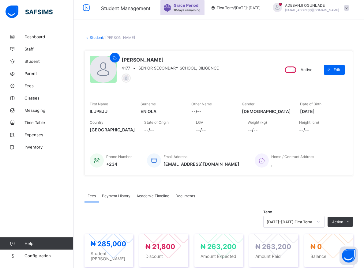
scroll to position [31, 0]
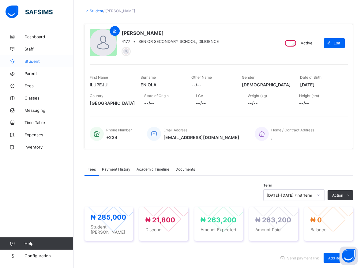
click at [31, 60] on span "Student" at bounding box center [49, 61] width 49 height 5
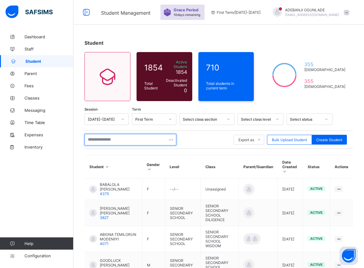
click at [112, 139] on input "text" at bounding box center [131, 140] width 92 height 12
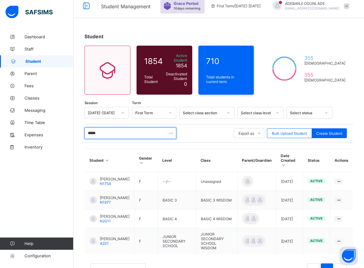
scroll to position [26, 0]
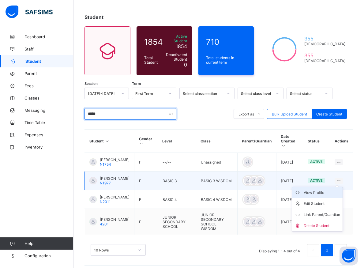
type input "*****"
click at [328, 190] on div "View Profile" at bounding box center [322, 193] width 36 height 6
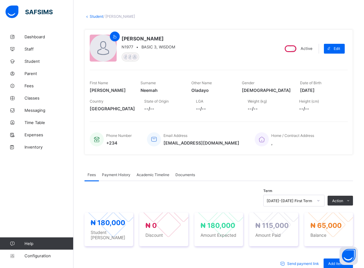
click at [116, 174] on span "Payment History" at bounding box center [116, 175] width 29 height 5
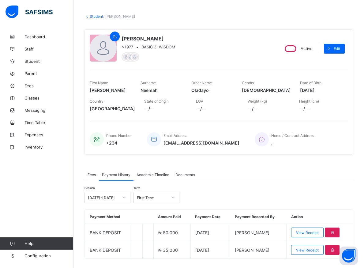
click at [63, 177] on div "Dashboard Staff Student Parent Fees Classes Messaging Time Table Expenses Inven…" at bounding box center [37, 147] width 74 height 244
click at [95, 175] on span "Fees" at bounding box center [92, 175] width 8 height 5
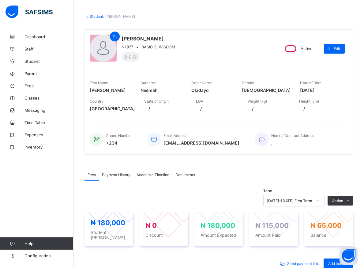
scroll to position [57, 0]
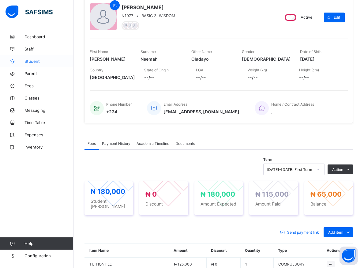
click at [30, 60] on span "Student" at bounding box center [49, 61] width 49 height 5
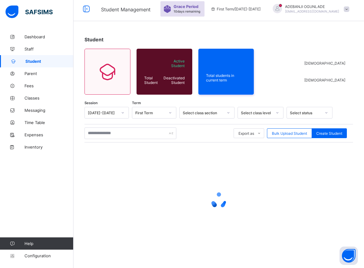
scroll to position [3, 0]
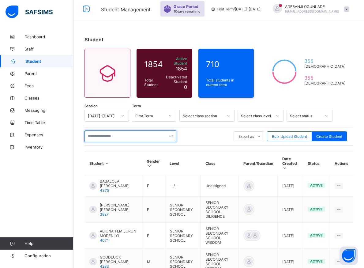
click at [93, 134] on input "text" at bounding box center [131, 137] width 92 height 12
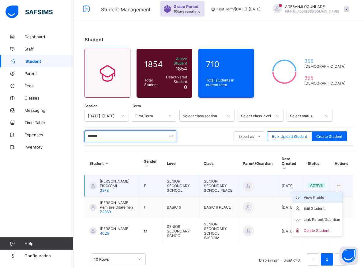
type input "******"
click at [328, 195] on div "View Profile" at bounding box center [322, 198] width 36 height 6
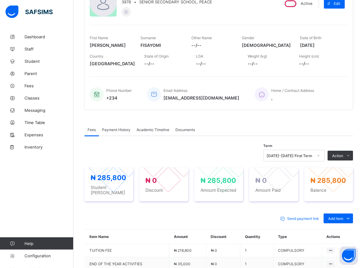
scroll to position [97, 0]
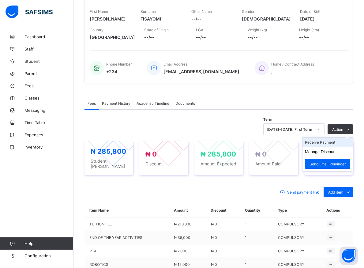
click at [333, 142] on li "Receive Payment" at bounding box center [328, 143] width 50 height 10
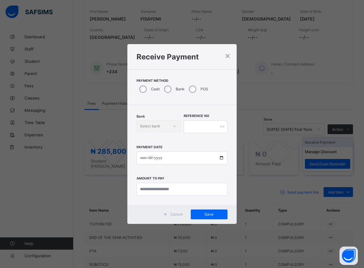
scroll to position [66, 0]
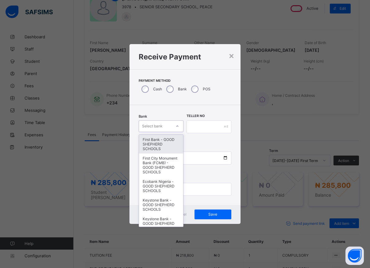
click at [177, 125] on icon at bounding box center [177, 126] width 4 height 6
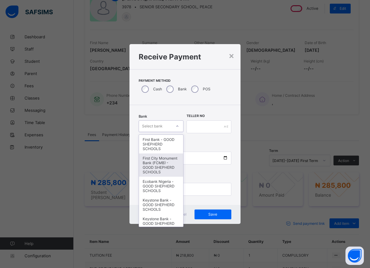
click at [160, 164] on div "First City Monument Bank (FCMB) - GOOD SHEPHERD SCHOOLS" at bounding box center [161, 165] width 44 height 23
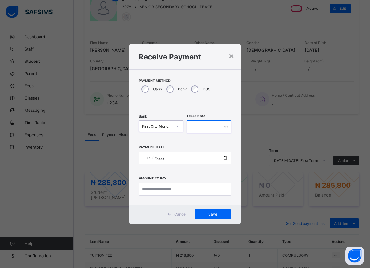
click at [193, 129] on input "text" at bounding box center [208, 126] width 45 height 13
type input "*****"
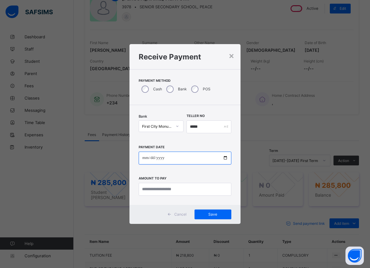
click at [225, 157] on input "date" at bounding box center [185, 158] width 93 height 13
type input "**********"
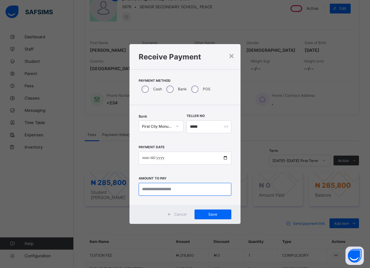
click at [154, 190] on input "currency" at bounding box center [185, 189] width 93 height 13
type input "*********"
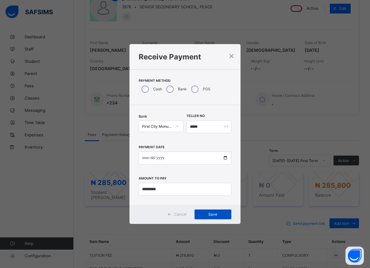
click at [211, 217] on span "Save" at bounding box center [213, 214] width 28 height 5
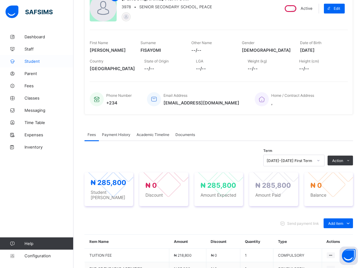
click at [32, 61] on span "Student" at bounding box center [49, 61] width 49 height 5
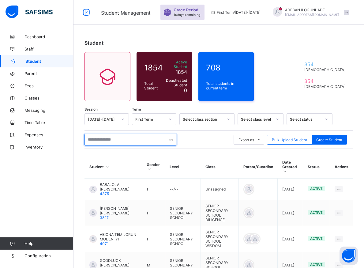
click at [101, 139] on input "text" at bounding box center [131, 140] width 92 height 12
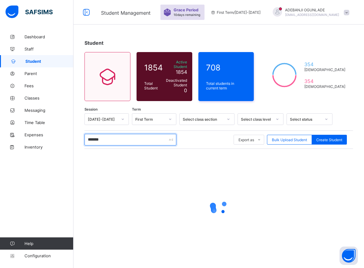
type input "********"
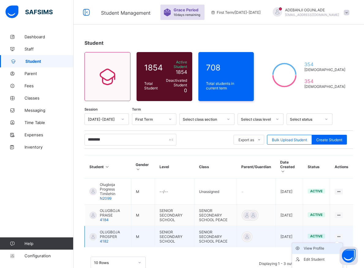
click at [322, 245] on div "View Profile" at bounding box center [322, 248] width 36 height 6
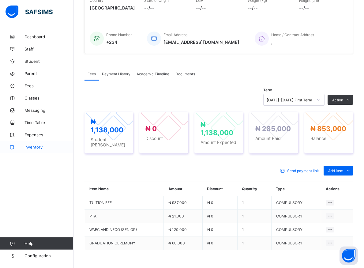
scroll to position [43, 0]
